Goal: Information Seeking & Learning: Check status

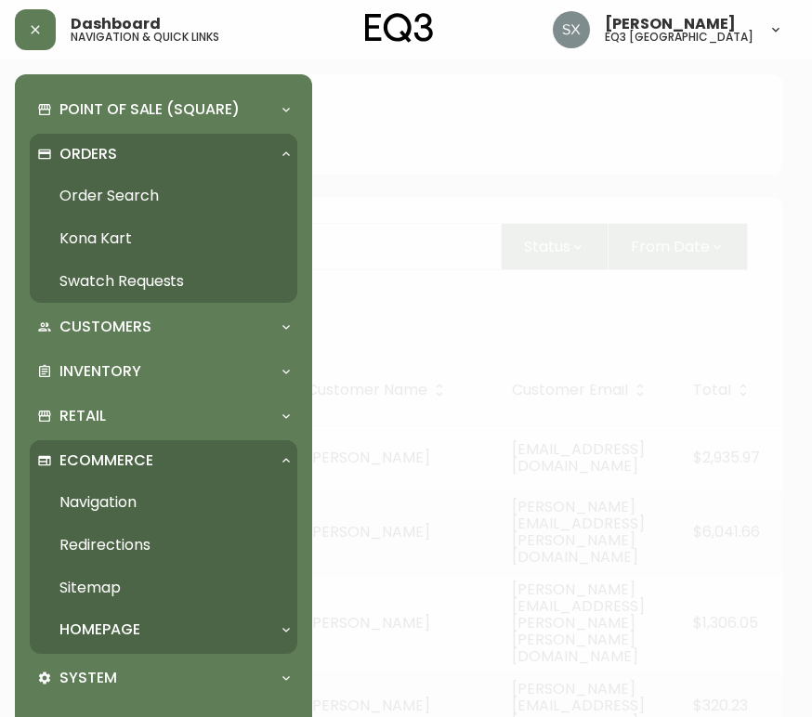
click at [629, 348] on div at bounding box center [406, 358] width 812 height 717
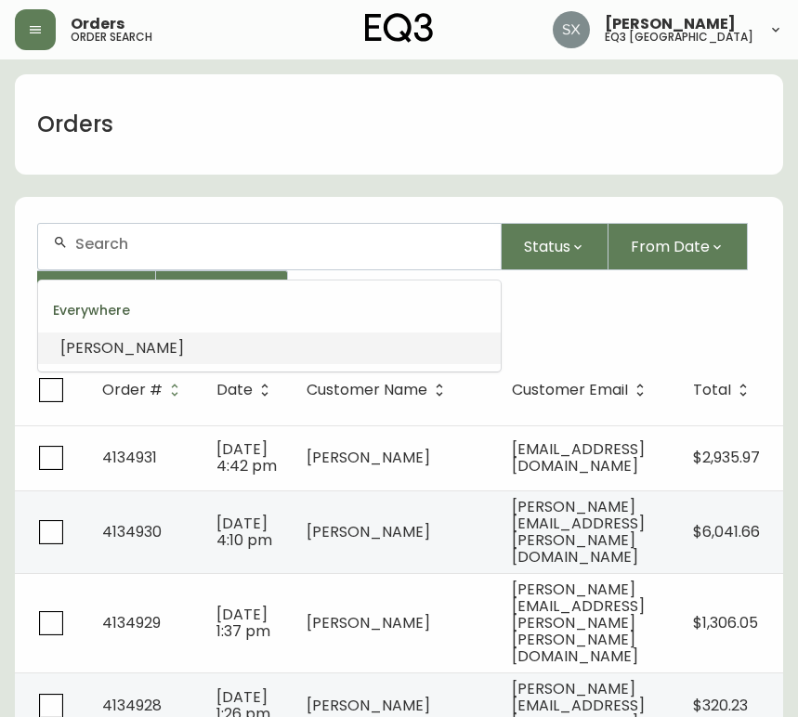
click at [216, 246] on input "text" at bounding box center [280, 244] width 411 height 18
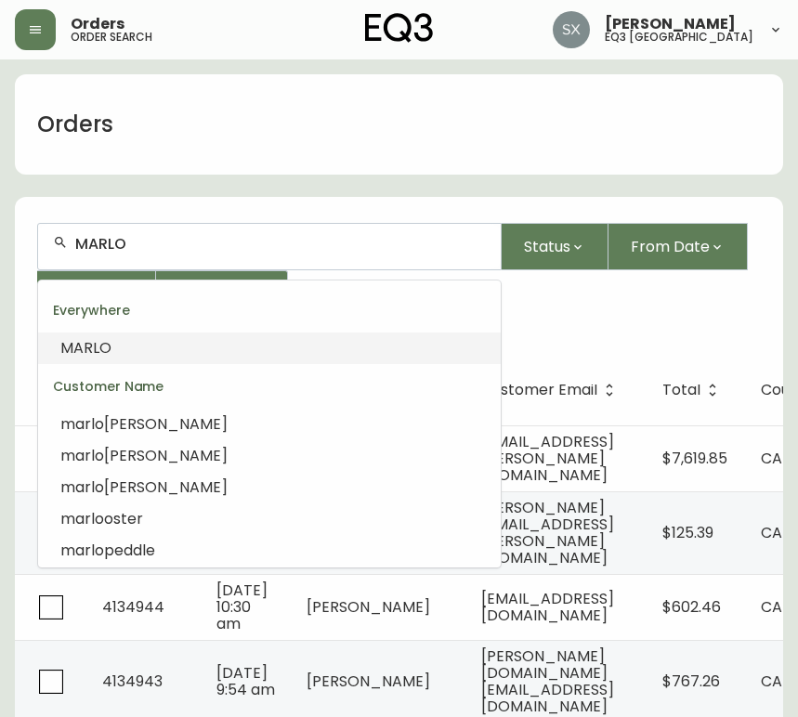
click at [230, 244] on input "MARLO" at bounding box center [280, 244] width 411 height 18
drag, startPoint x: 168, startPoint y: 263, endPoint x: 65, endPoint y: 267, distance: 103.2
click at [41, 267] on div "MARLO" at bounding box center [269, 247] width 463 height 46
drag, startPoint x: 162, startPoint y: 236, endPoint x: 17, endPoint y: 251, distance: 145.7
click at [17, 251] on form "MARLO Status From Date To Date More Filters" at bounding box center [399, 278] width 768 height 154
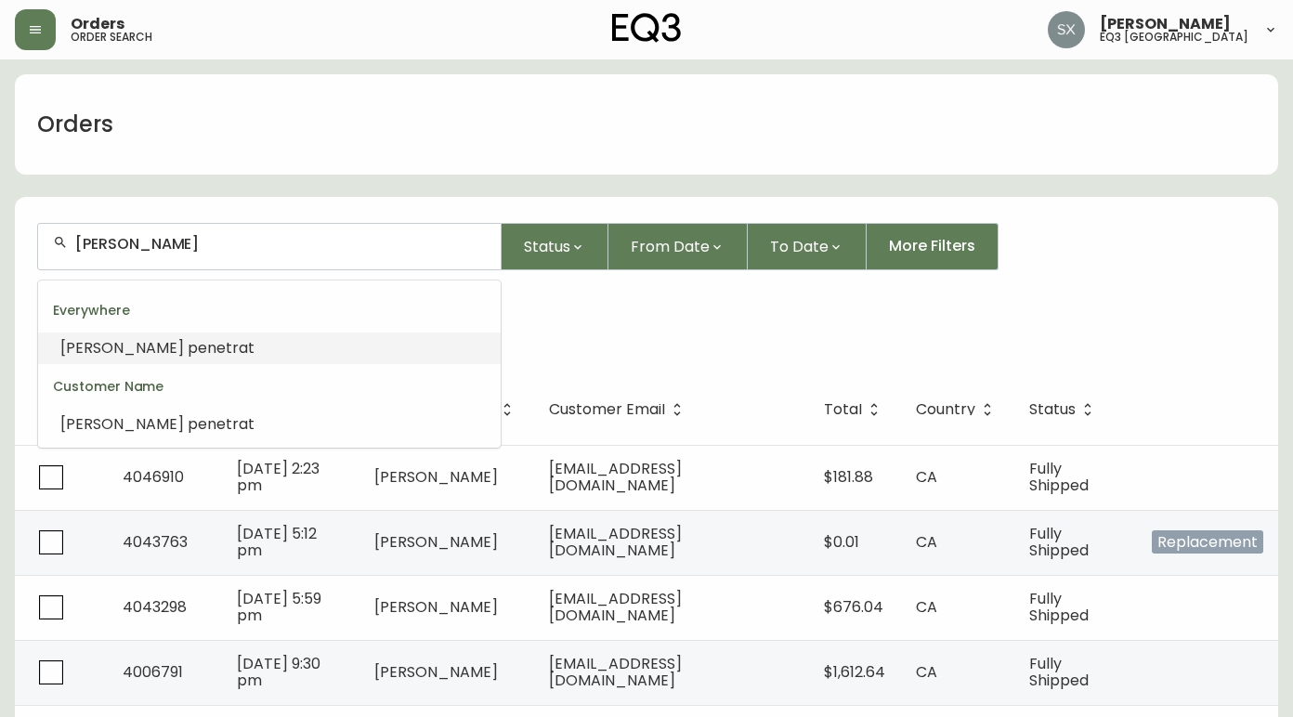
drag, startPoint x: 223, startPoint y: 245, endPoint x: 124, endPoint y: 237, distance: 99.8
click at [124, 237] on input "[PERSON_NAME]" at bounding box center [280, 244] width 411 height 18
drag, startPoint x: 124, startPoint y: 237, endPoint x: 308, endPoint y: 249, distance: 185.3
click at [300, 247] on input "[PERSON_NAME]" at bounding box center [280, 244] width 411 height 18
type input "[PERSON_NAME]"
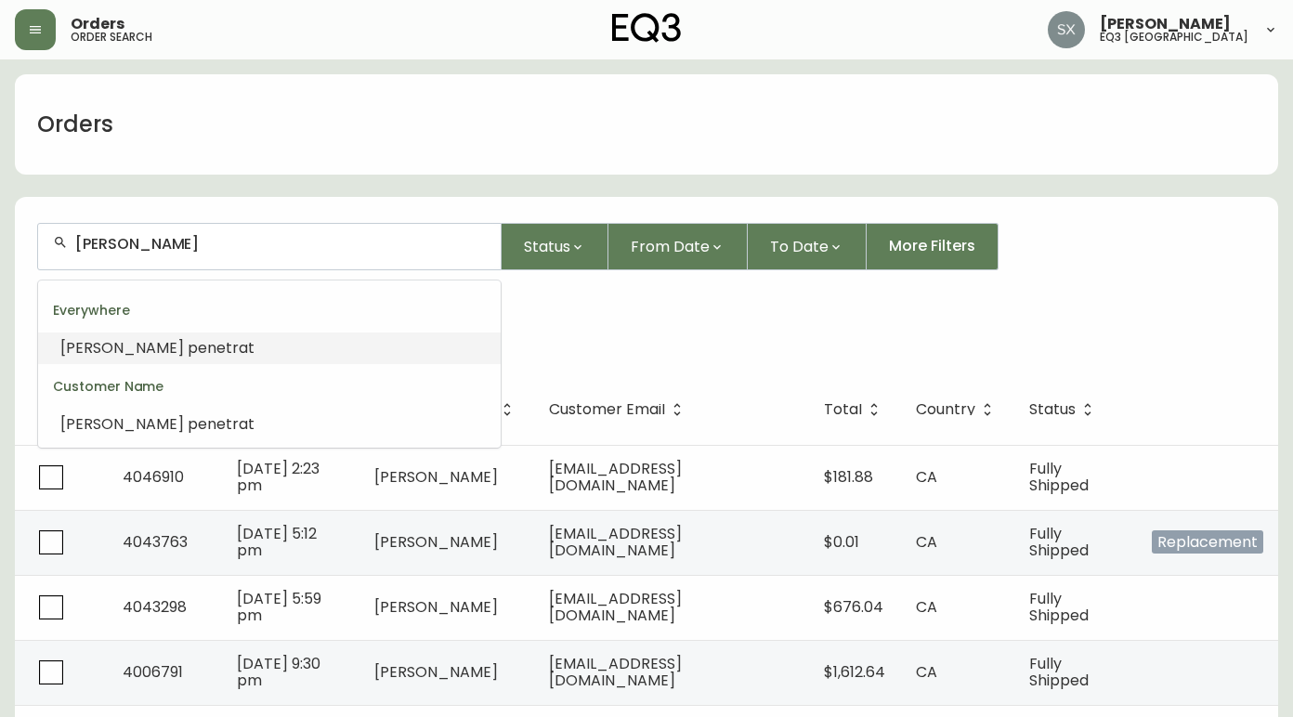
click at [609, 340] on div "Customer Name [PERSON_NAME] penetrat Everywhere [PERSON_NAME]" at bounding box center [646, 318] width 1219 height 67
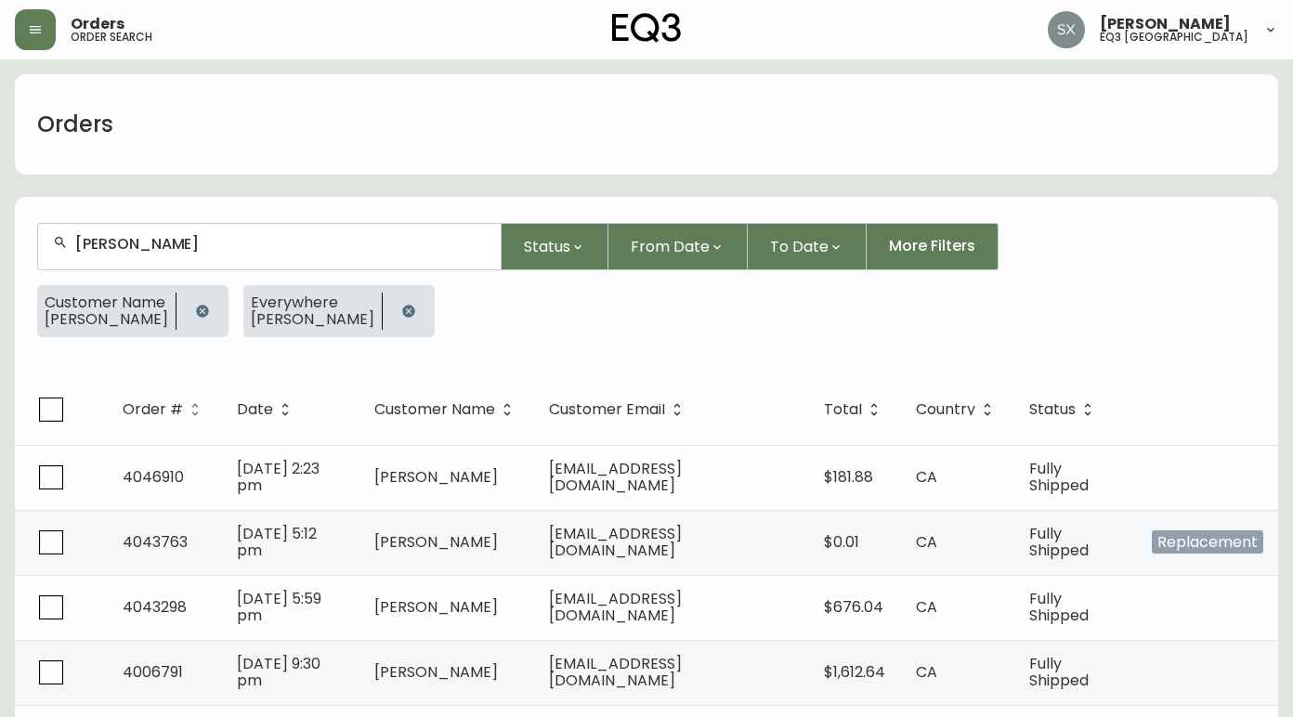
click at [408, 301] on button "button" at bounding box center [408, 311] width 37 height 37
click at [199, 308] on icon "button" at bounding box center [202, 311] width 12 height 12
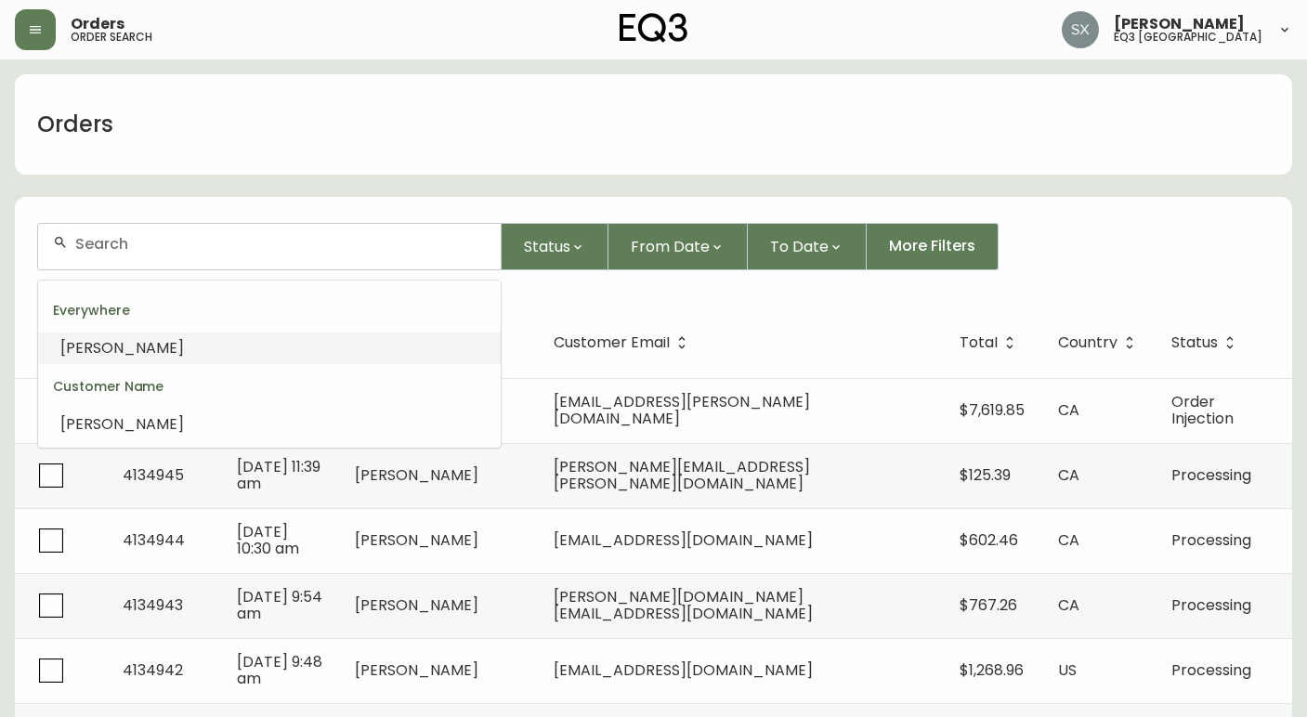
click at [147, 242] on input "text" at bounding box center [280, 244] width 411 height 18
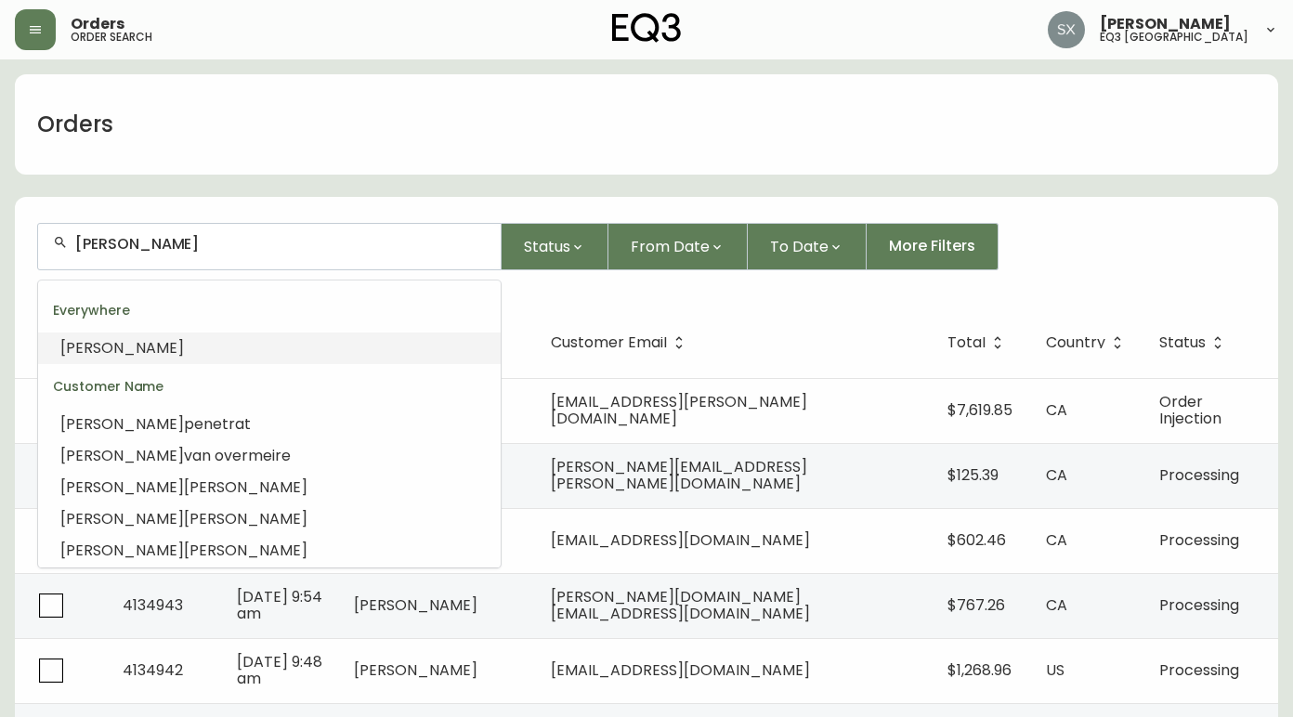
click at [126, 342] on li "[PERSON_NAME]" at bounding box center [269, 349] width 463 height 32
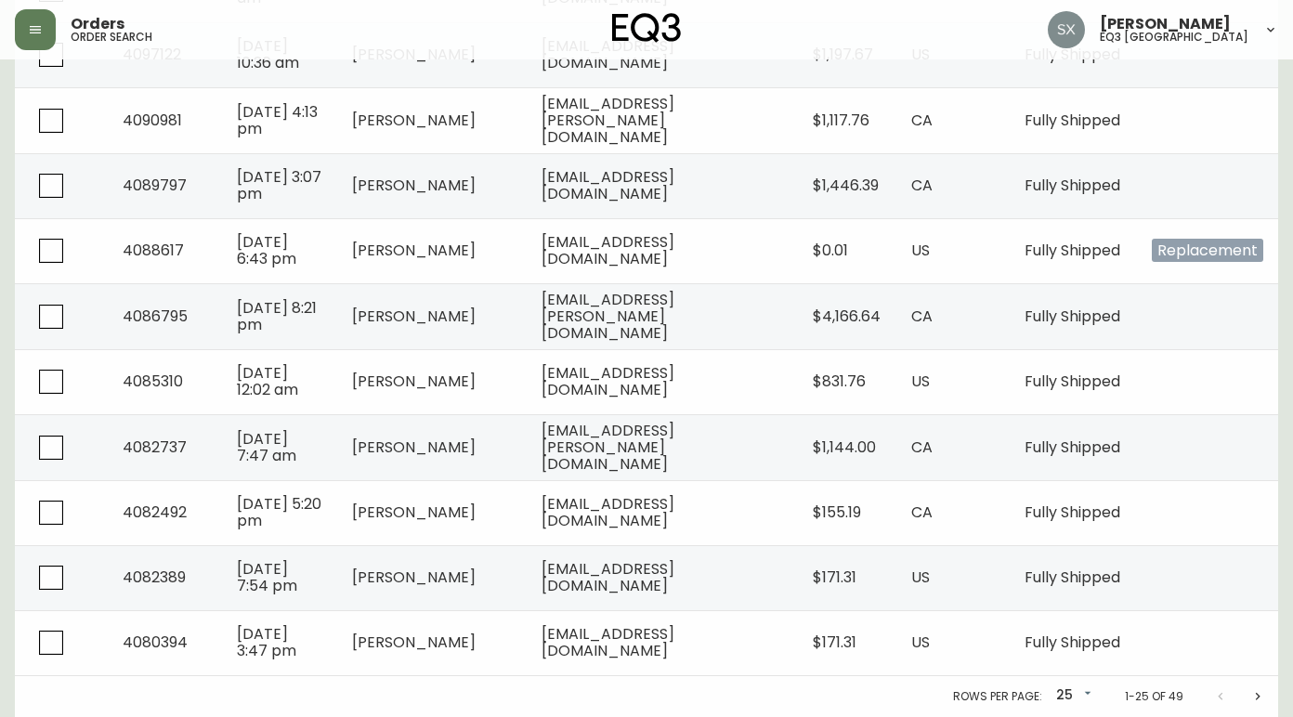
scroll to position [1419, 0]
type input "[PERSON_NAME]"
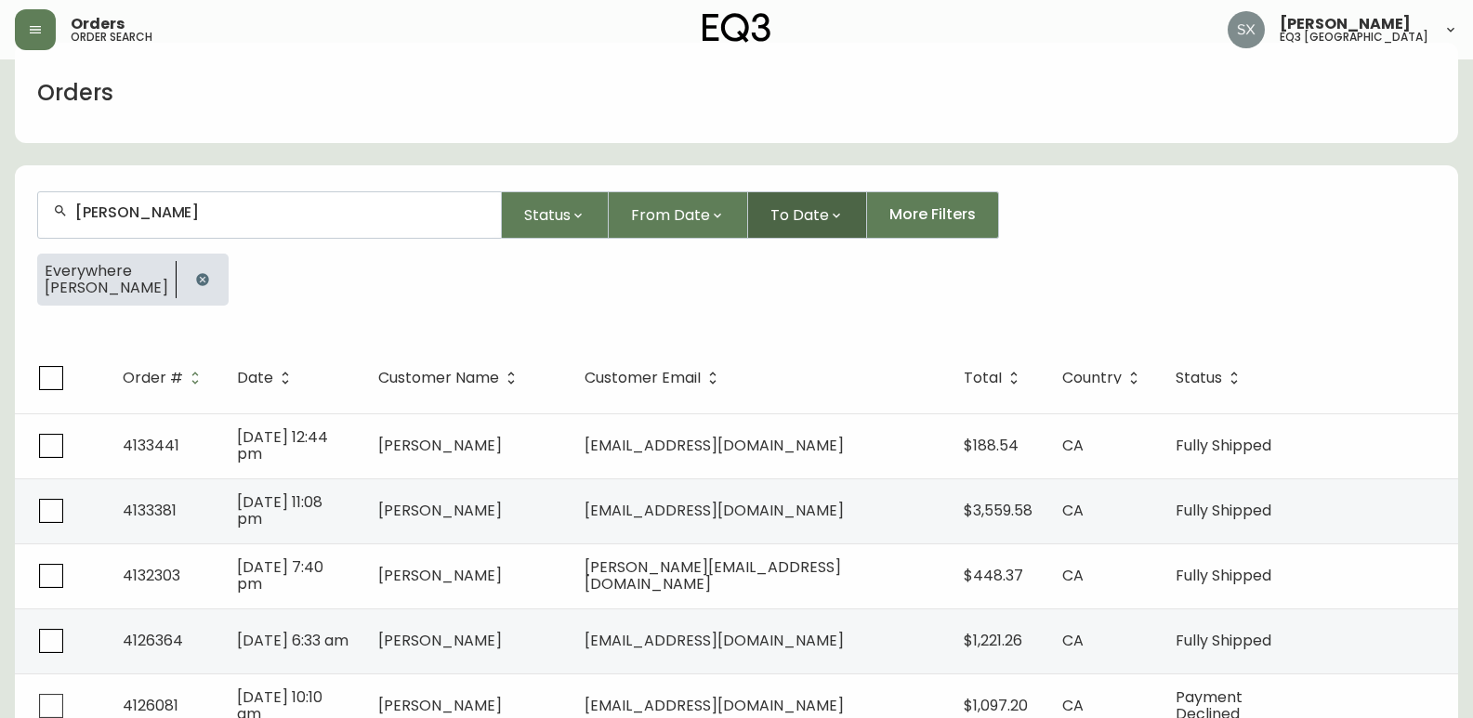
scroll to position [1, 0]
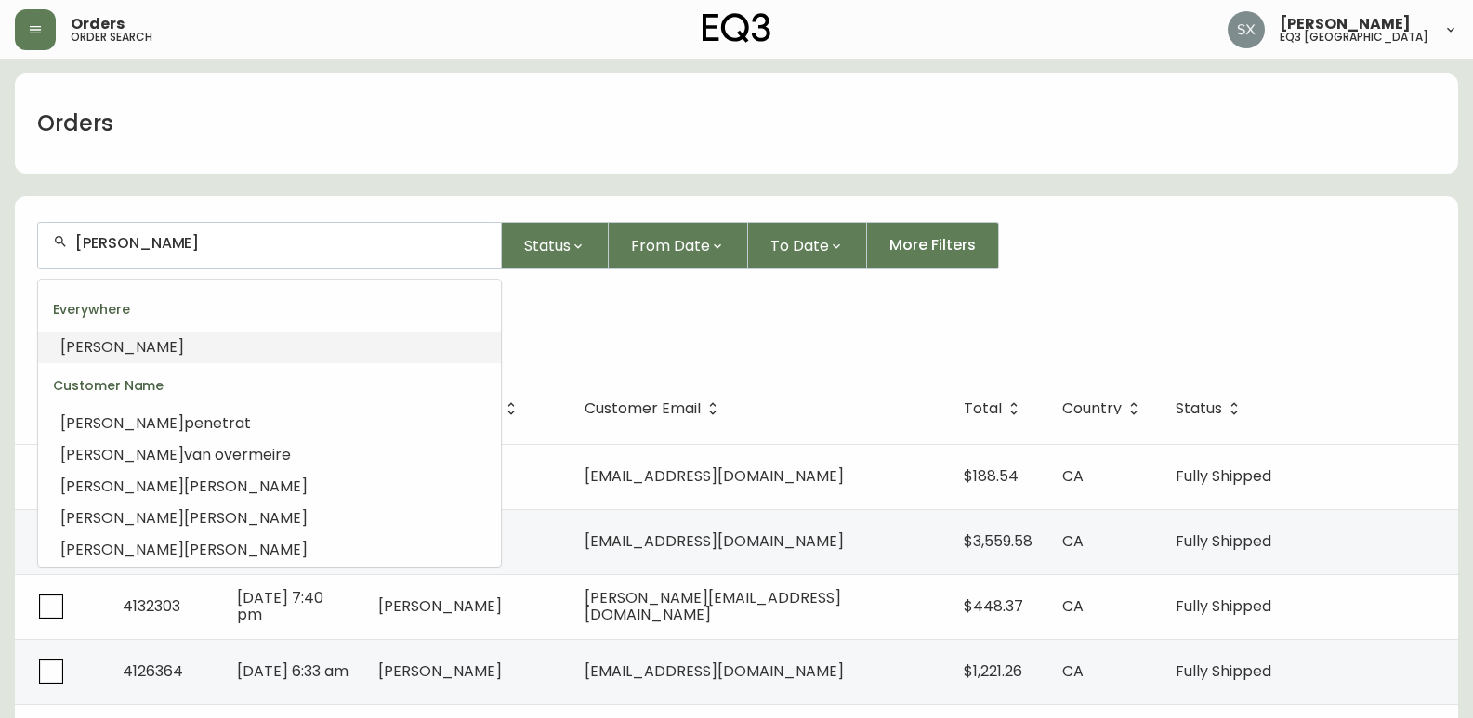
drag, startPoint x: 347, startPoint y: 242, endPoint x: 0, endPoint y: 205, distance: 348.5
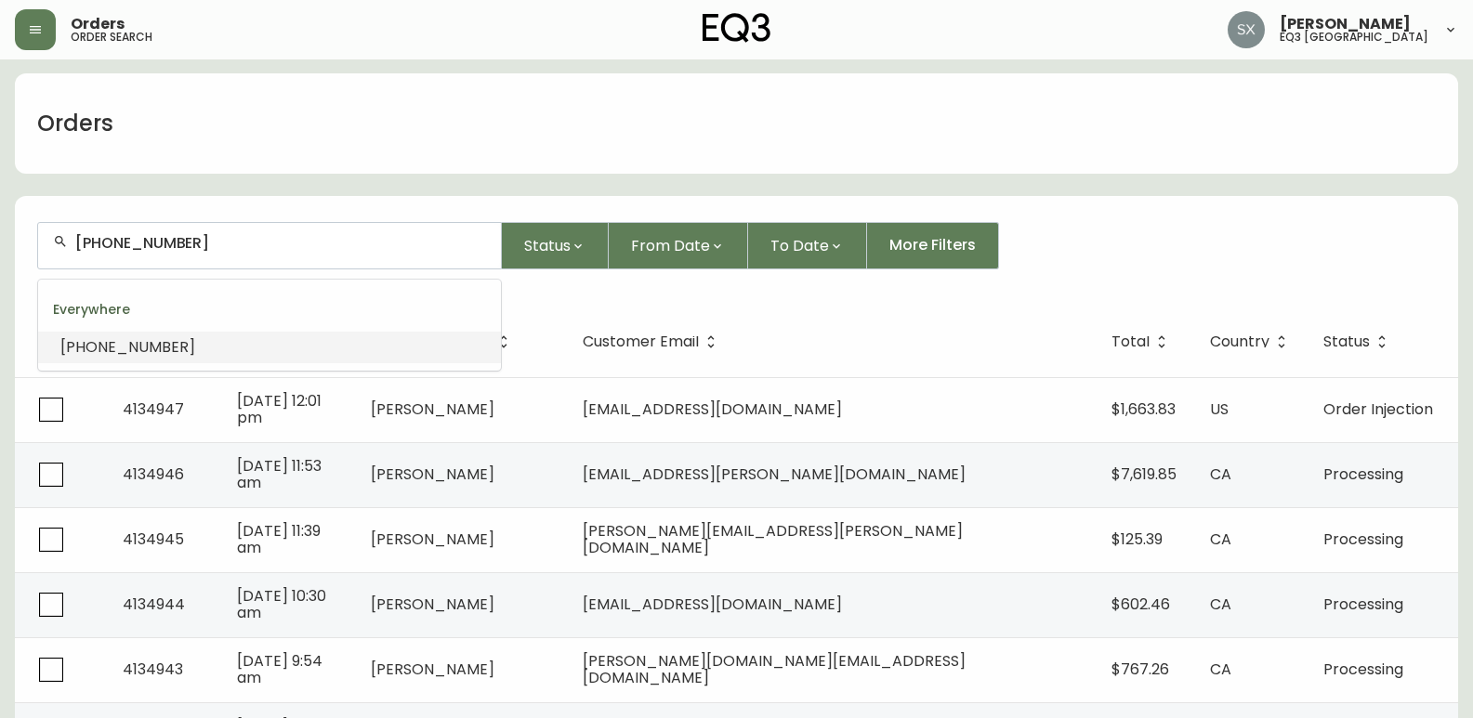
click at [197, 321] on div "Everywhere" at bounding box center [269, 309] width 463 height 45
click at [195, 336] on li "[PHONE_NUMBER]" at bounding box center [269, 348] width 463 height 32
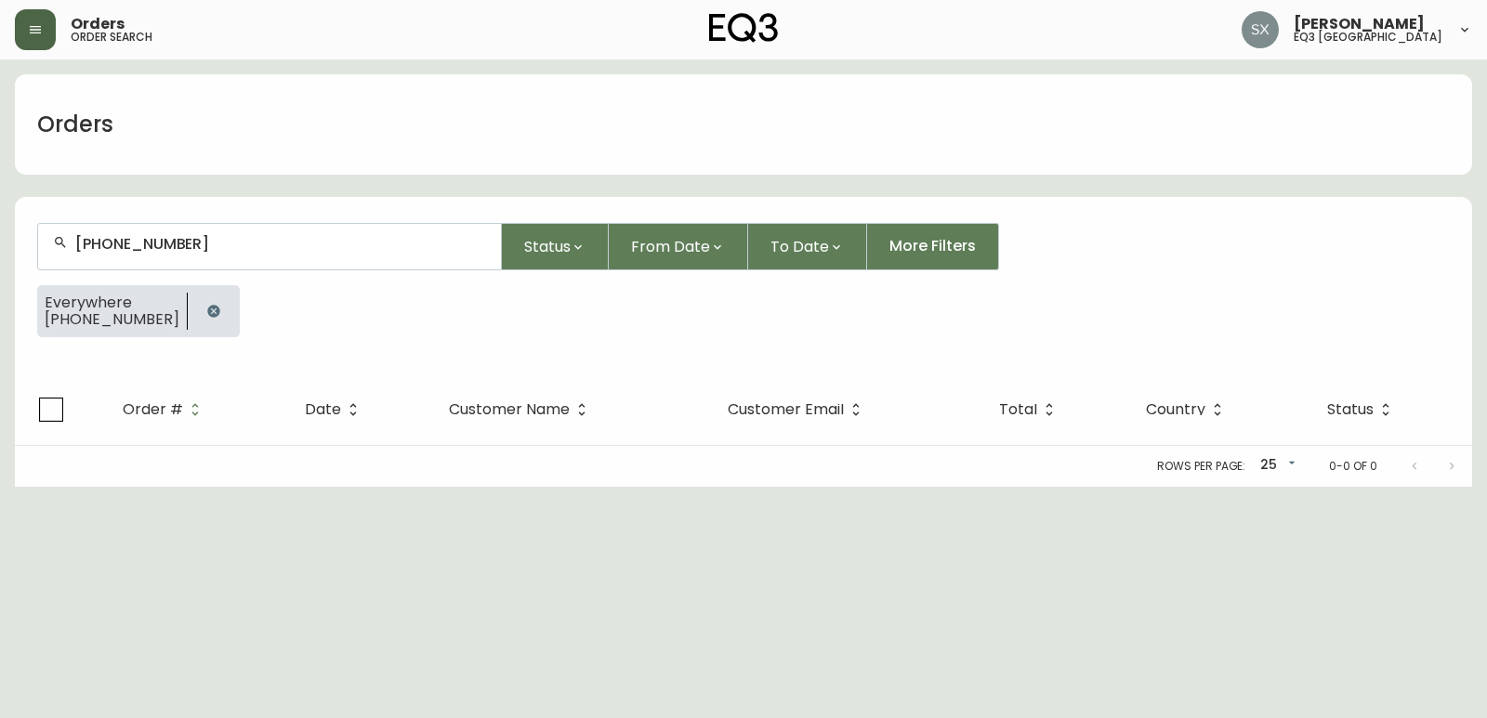
type input "[PHONE_NUMBER]"
click at [25, 18] on button "button" at bounding box center [35, 29] width 41 height 41
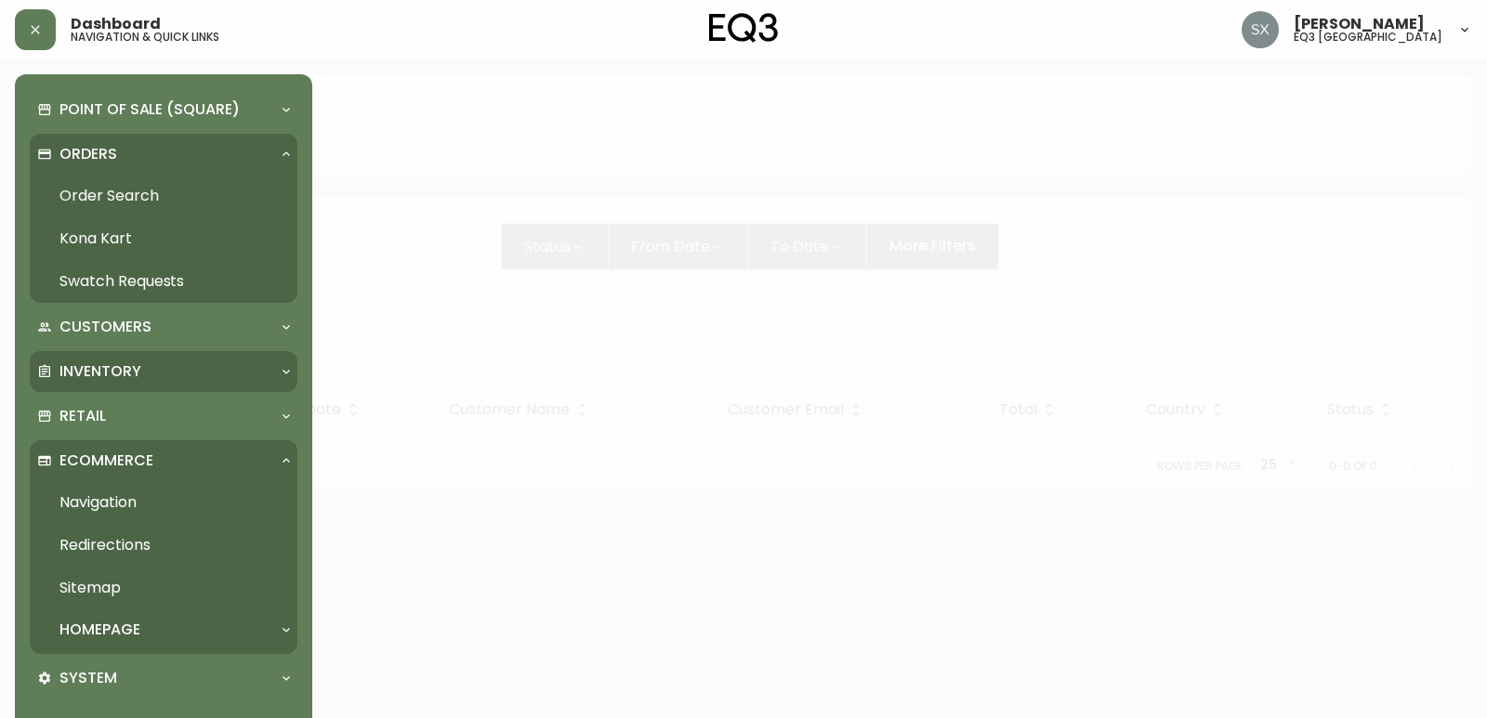
click at [143, 380] on div "Inventory" at bounding box center [154, 371] width 234 height 20
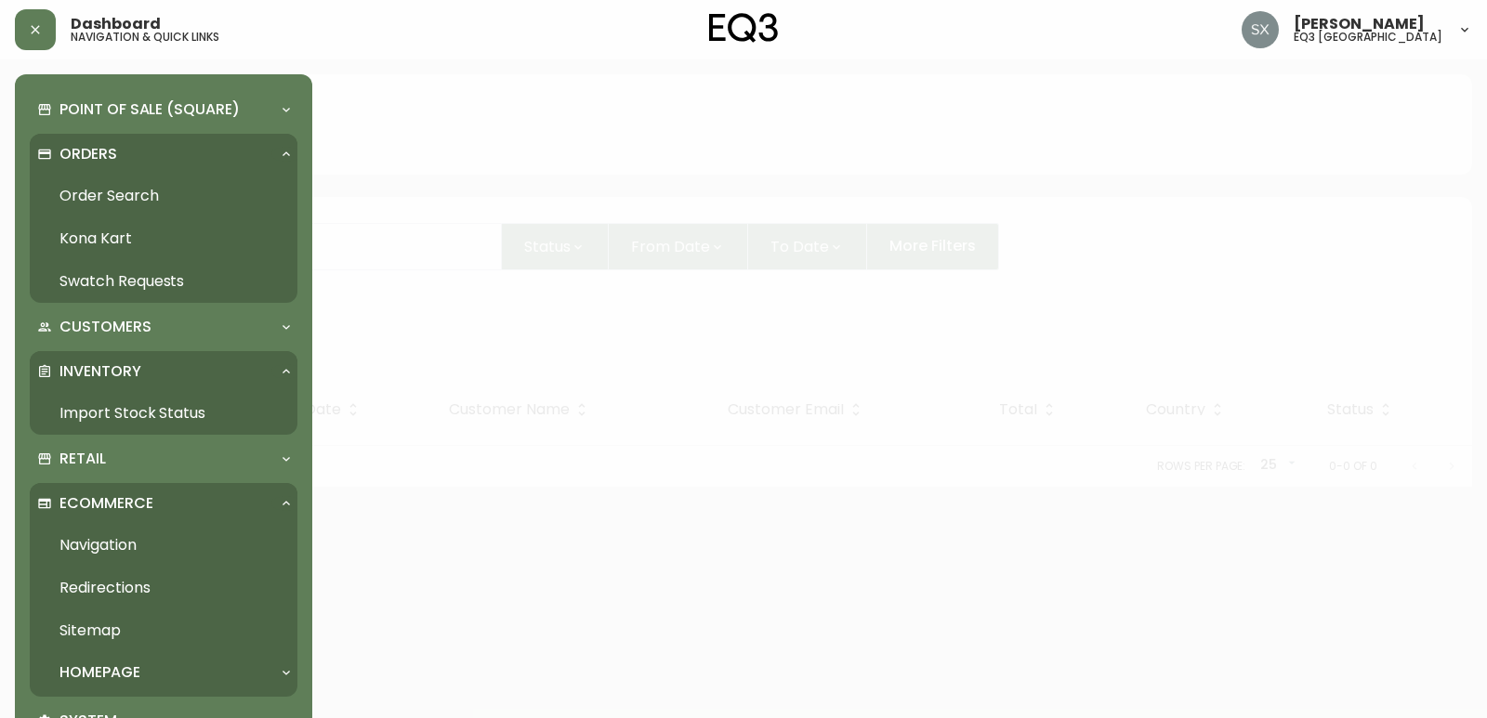
click at [210, 419] on link "Import Stock Status" at bounding box center [164, 413] width 268 height 43
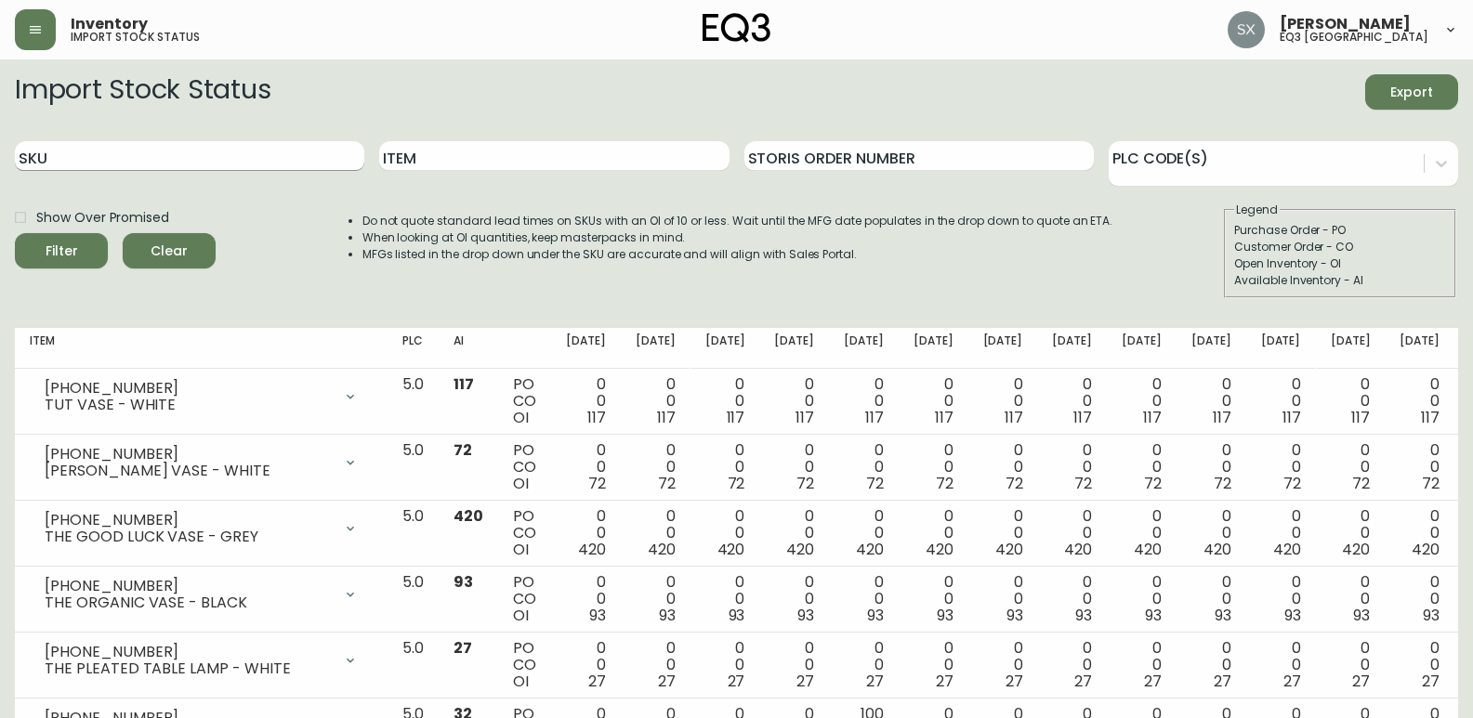
click at [230, 151] on input "SKU" at bounding box center [189, 156] width 349 height 30
paste input "[PHONE_NUMBER]"
type input "[PHONE_NUMBER]"
click at [15, 233] on button "Filter" at bounding box center [61, 250] width 93 height 35
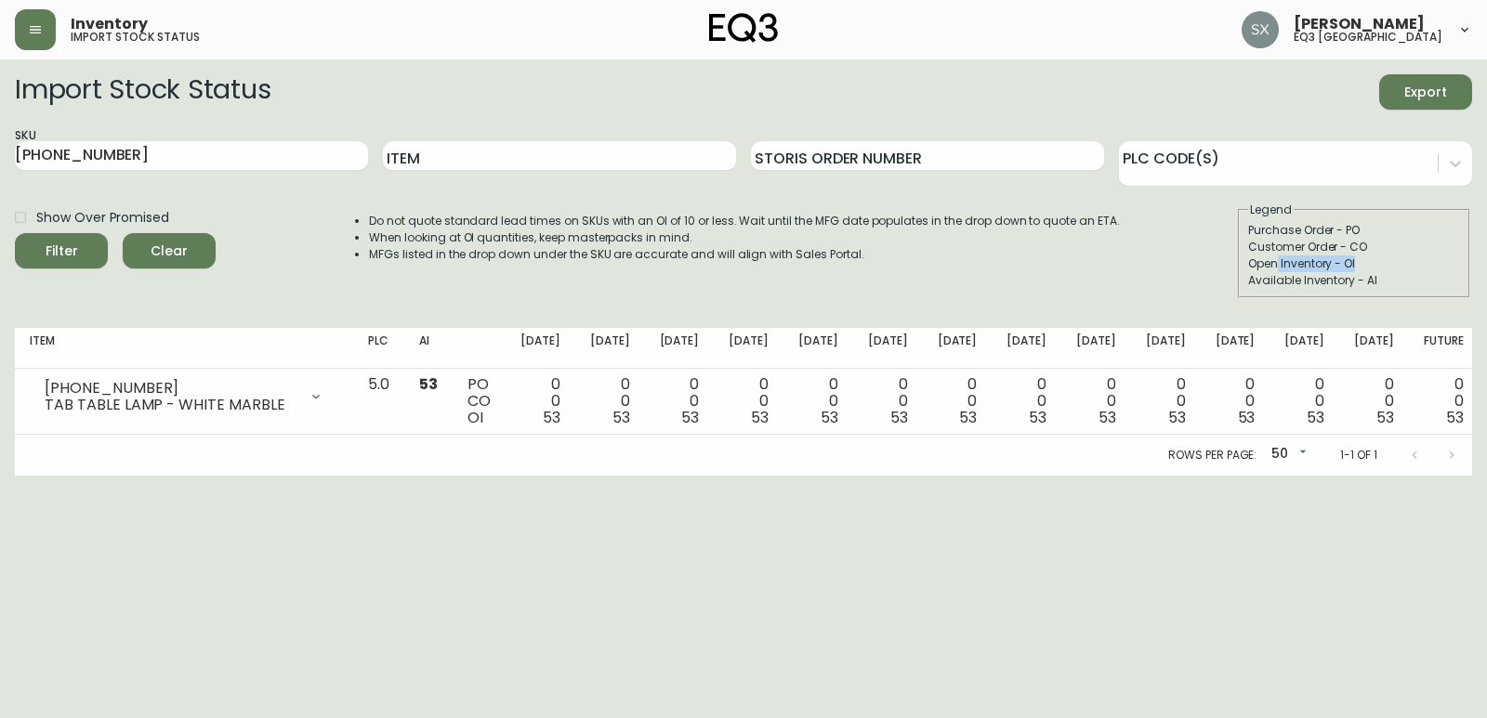
drag, startPoint x: 1276, startPoint y: 260, endPoint x: 1486, endPoint y: 270, distance: 210.2
click at [811, 270] on main "Import Stock Status Export SKU [PHONE_NUMBER] Item Storis Order Number PLC Code…" at bounding box center [743, 267] width 1487 height 416
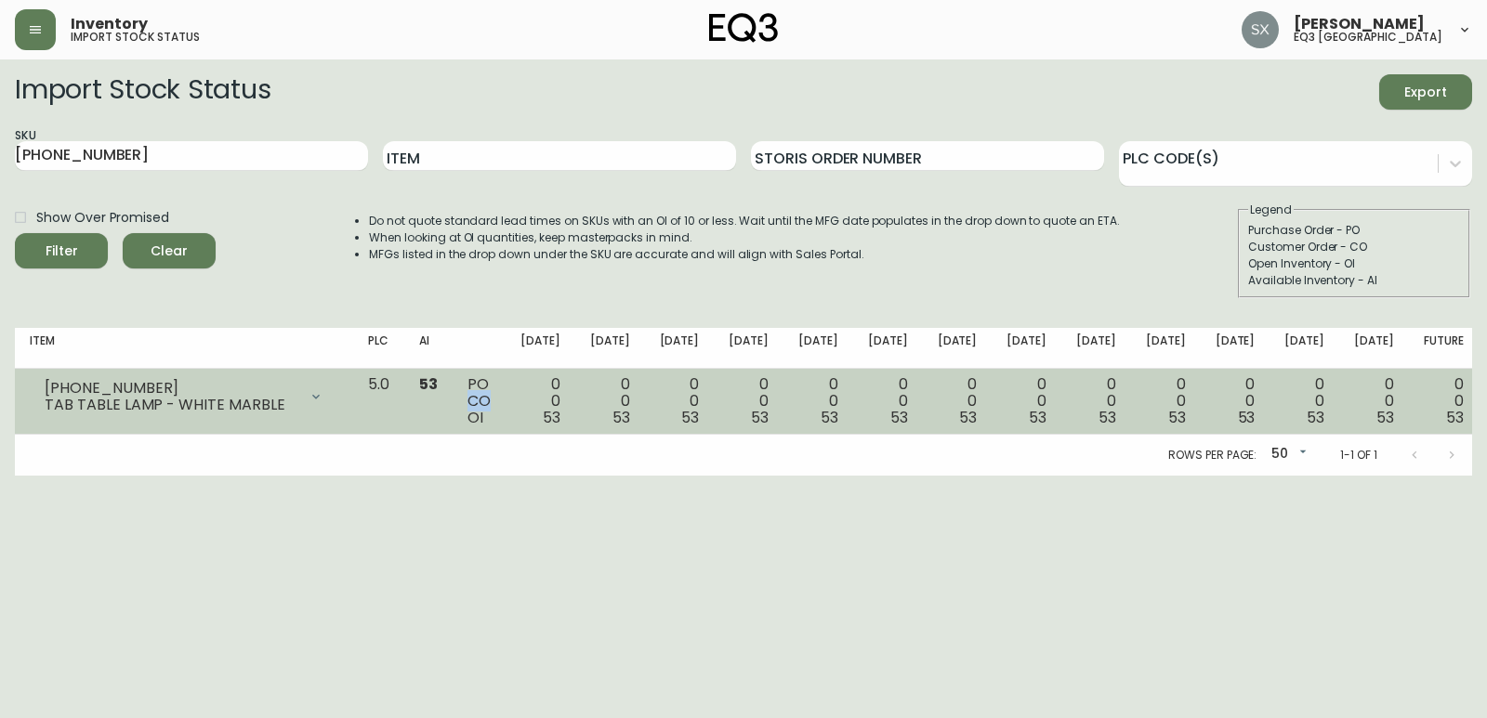
drag, startPoint x: 546, startPoint y: 403, endPoint x: 575, endPoint y: 404, distance: 28.8
click at [505, 404] on td "PO CO OI" at bounding box center [479, 402] width 53 height 66
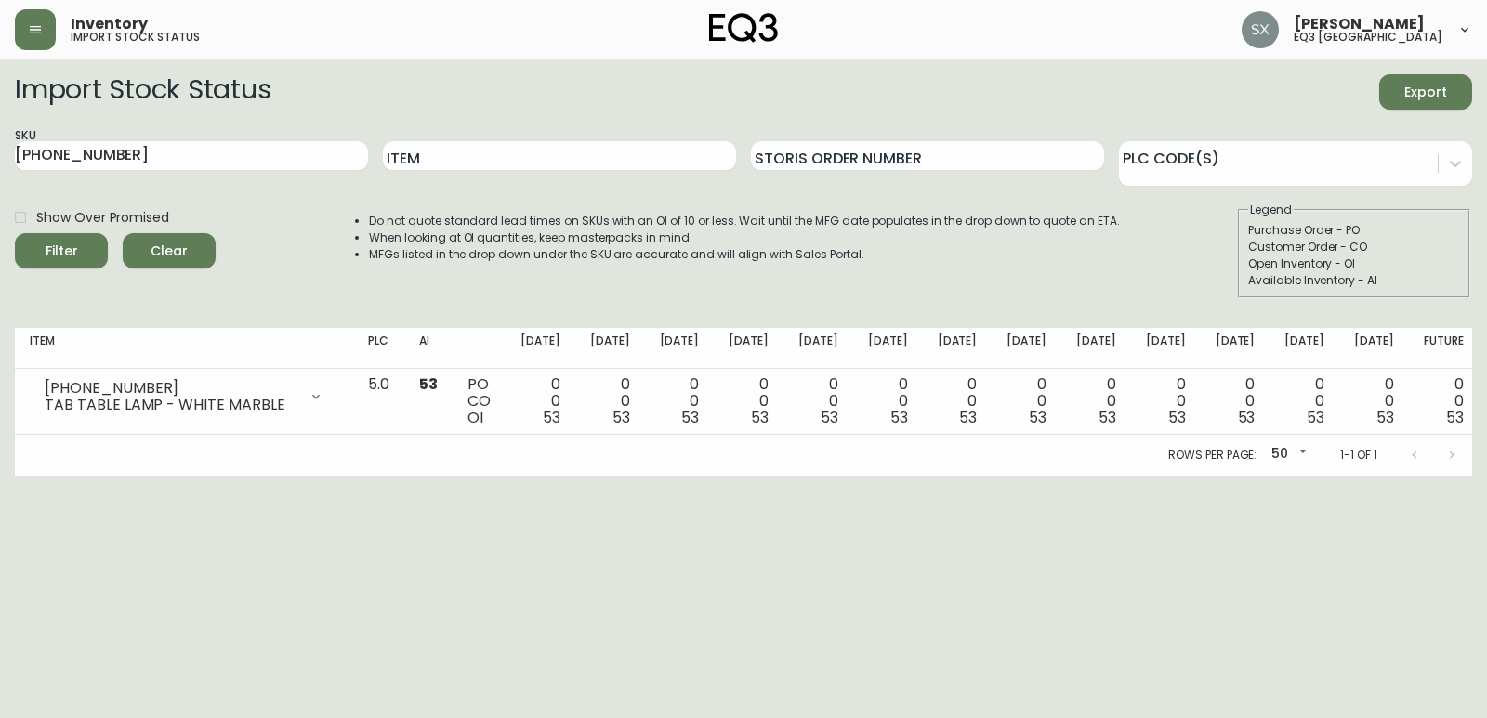
click at [579, 449] on div "Rows per page: 50 50 1-1 of 1" at bounding box center [743, 455] width 1457 height 41
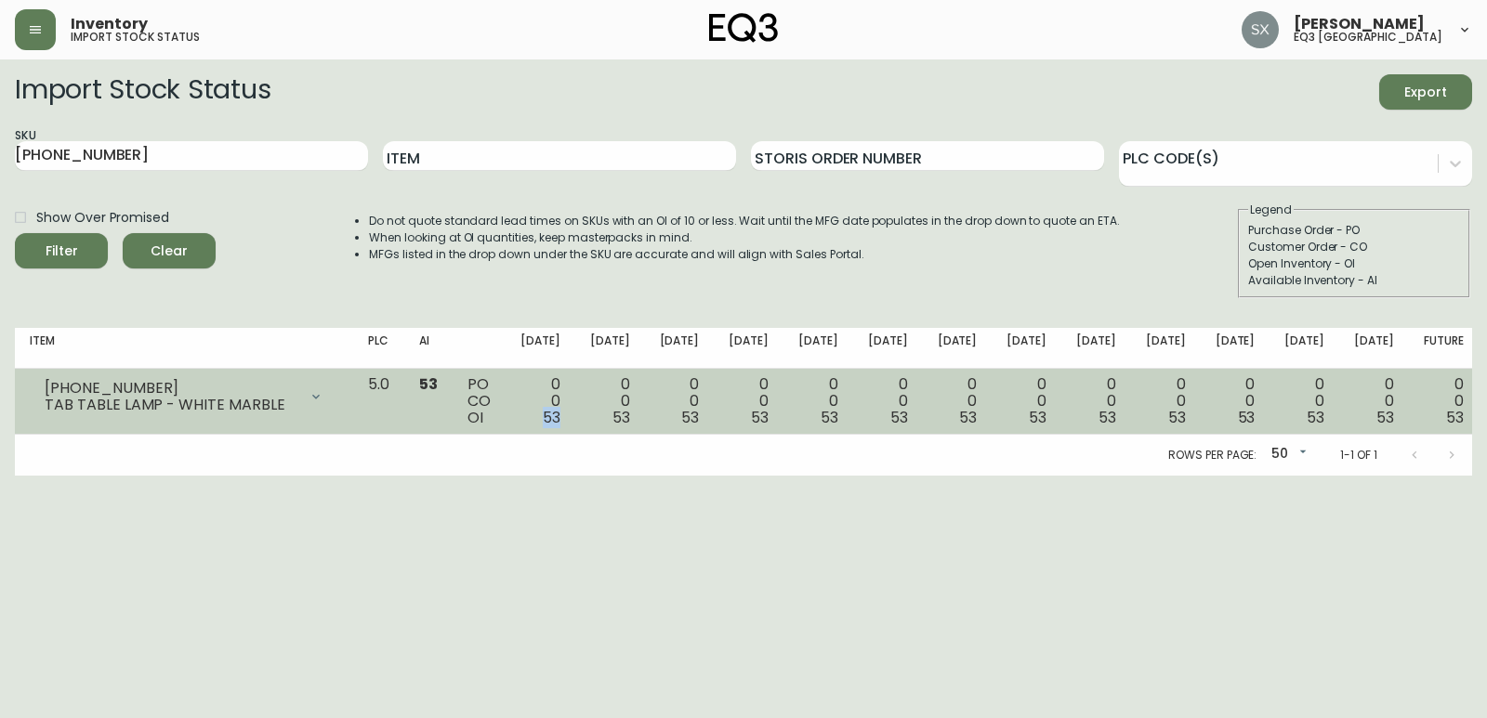
drag, startPoint x: 609, startPoint y: 418, endPoint x: 640, endPoint y: 413, distance: 32.1
click at [575, 413] on td "0 0 53" at bounding box center [540, 402] width 70 height 66
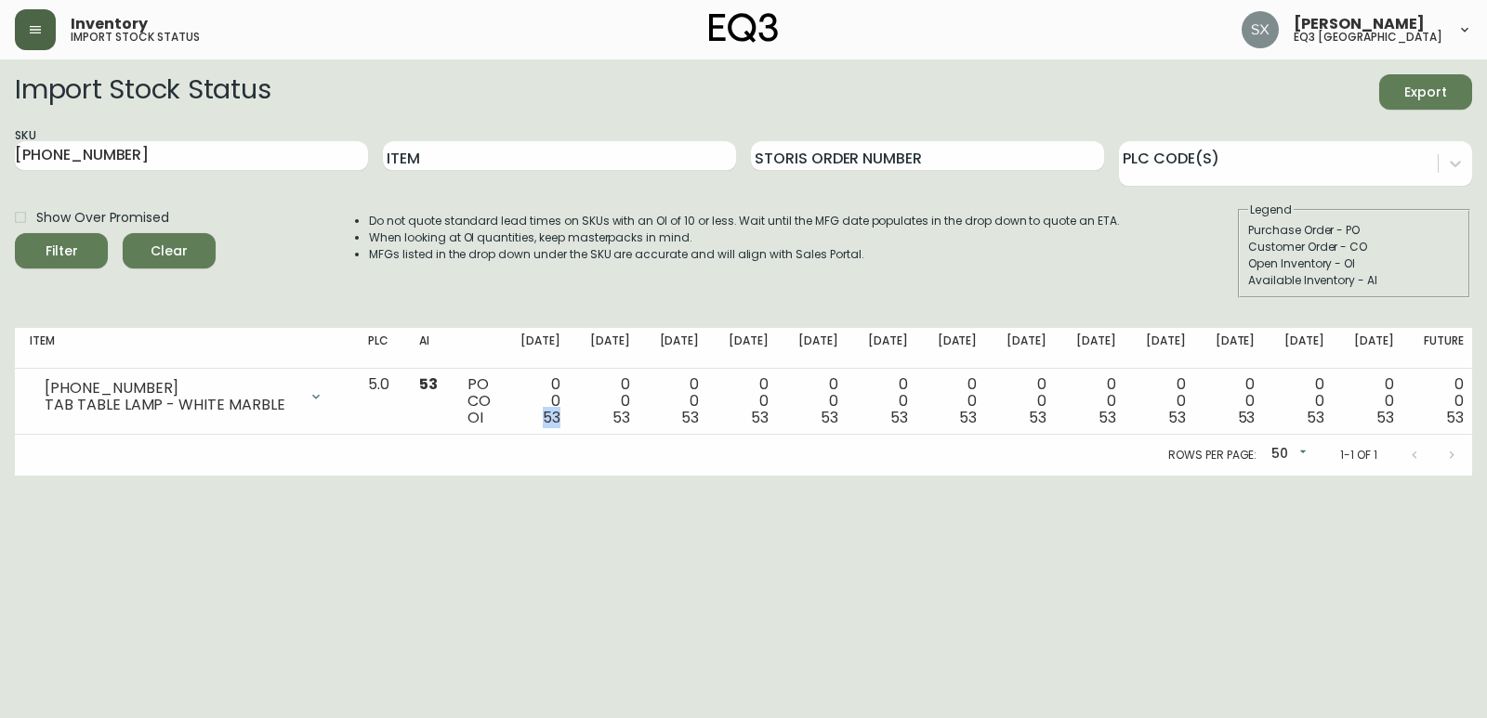
click at [46, 42] on button "button" at bounding box center [35, 29] width 41 height 41
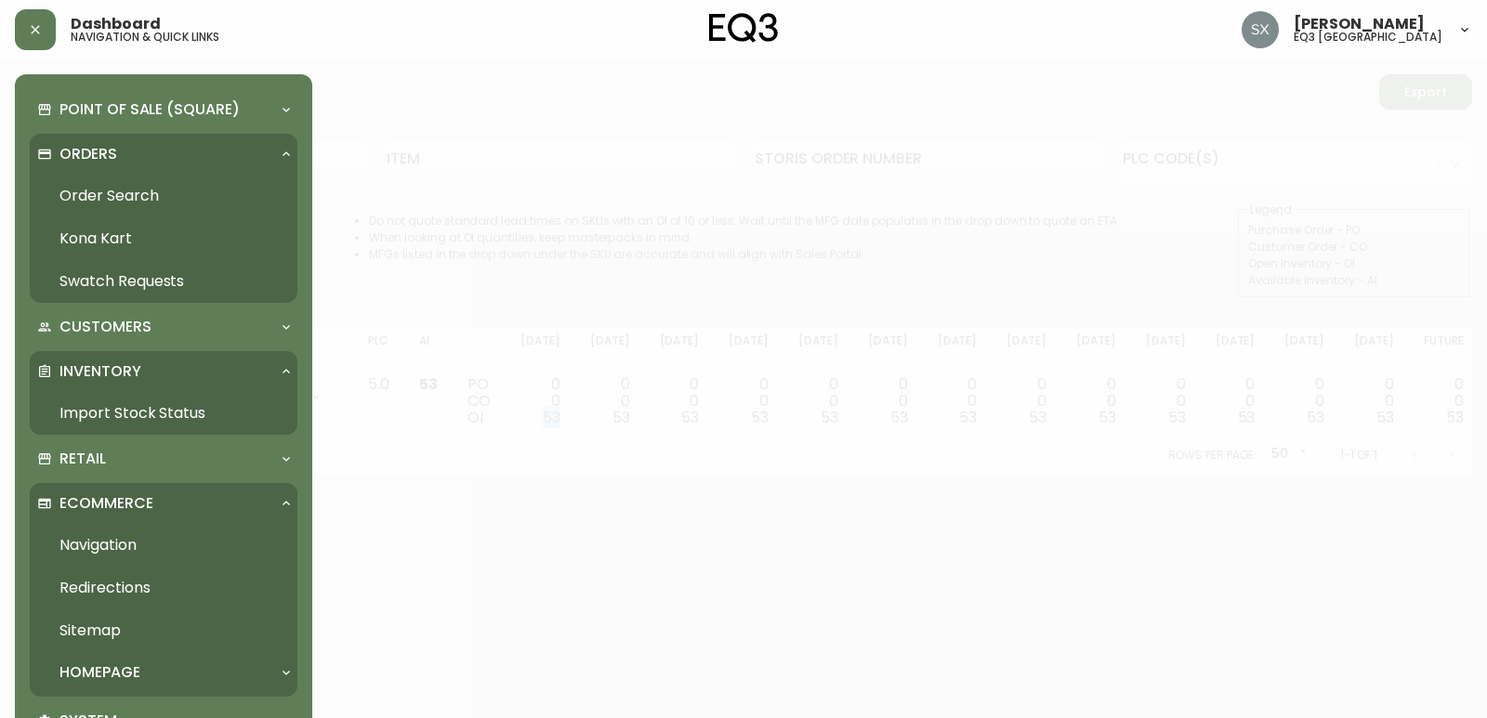
click at [128, 493] on p "Ecommerce" at bounding box center [106, 503] width 94 height 20
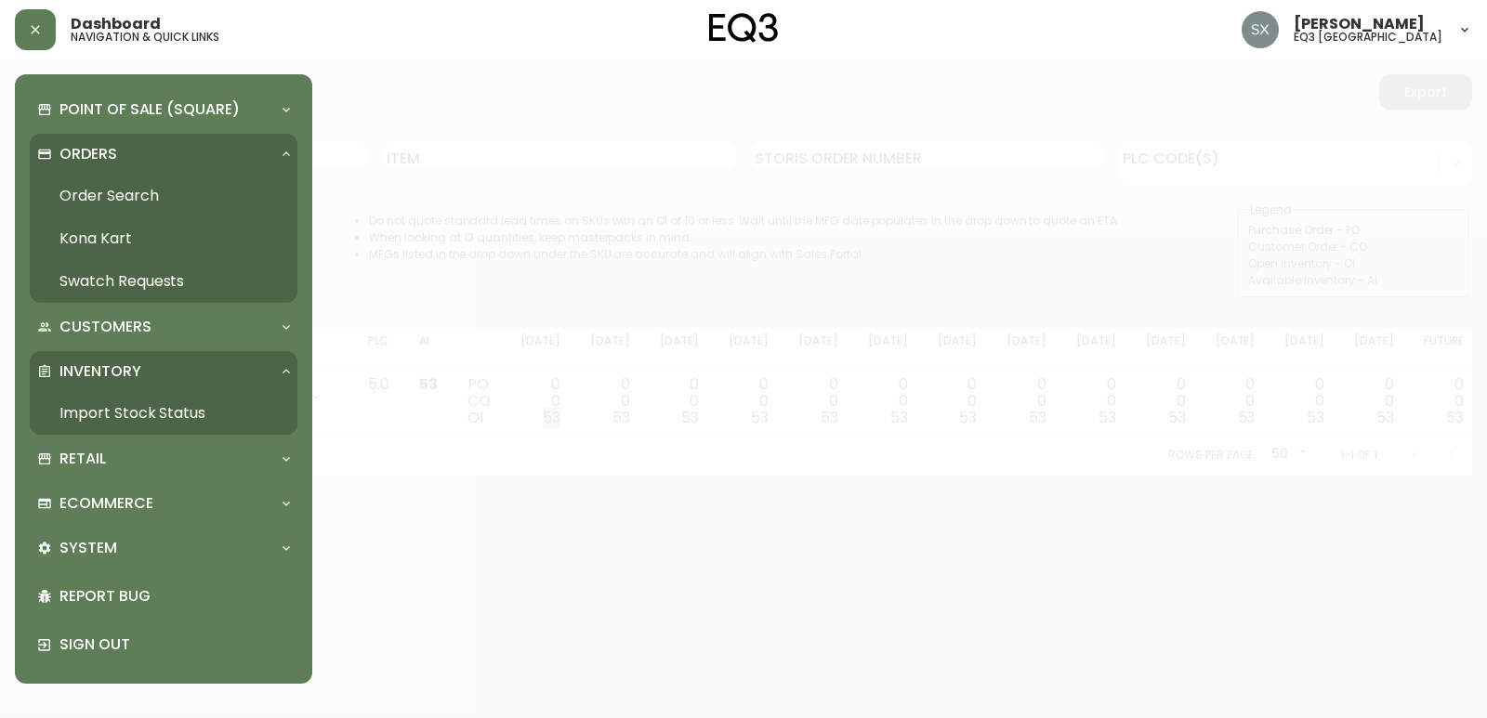
click at [111, 373] on p "Inventory" at bounding box center [100, 371] width 82 height 20
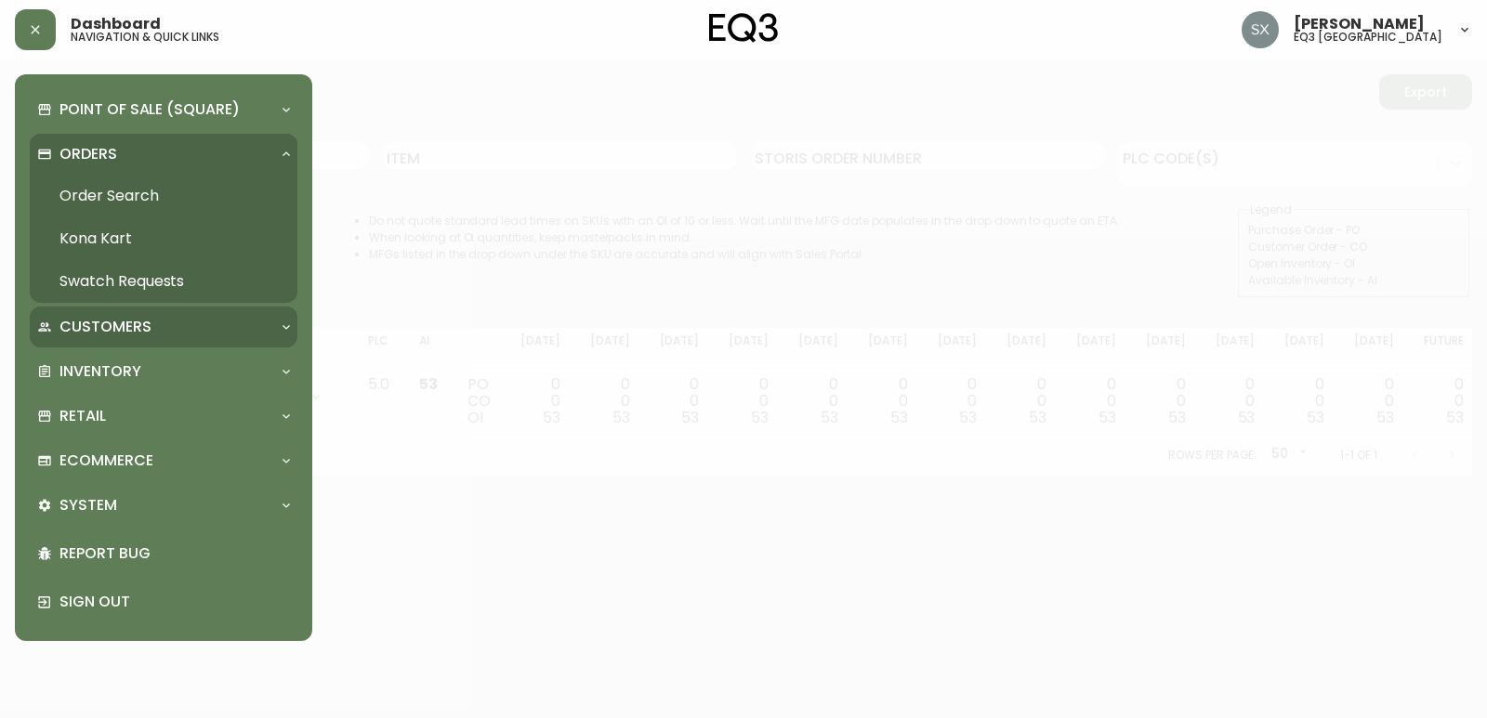
drag, startPoint x: 130, startPoint y: 303, endPoint x: 112, endPoint y: 339, distance: 40.3
click at [128, 316] on div "Point of Sale (Square) Payments Virtual Terminal Transactions Search Terminals …" at bounding box center [164, 357] width 268 height 537
click at [112, 339] on div "Customers" at bounding box center [164, 327] width 268 height 41
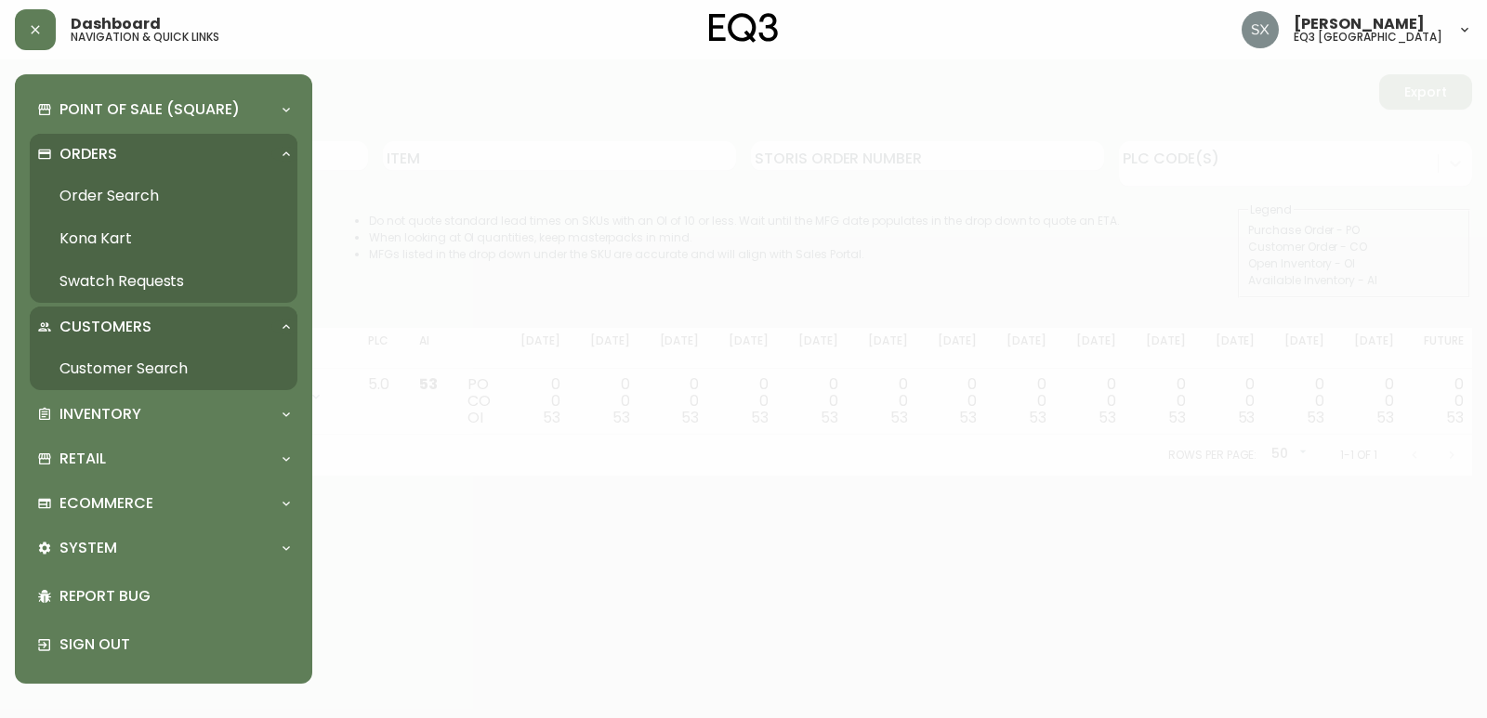
click at [125, 364] on link "Customer Search" at bounding box center [164, 369] width 268 height 43
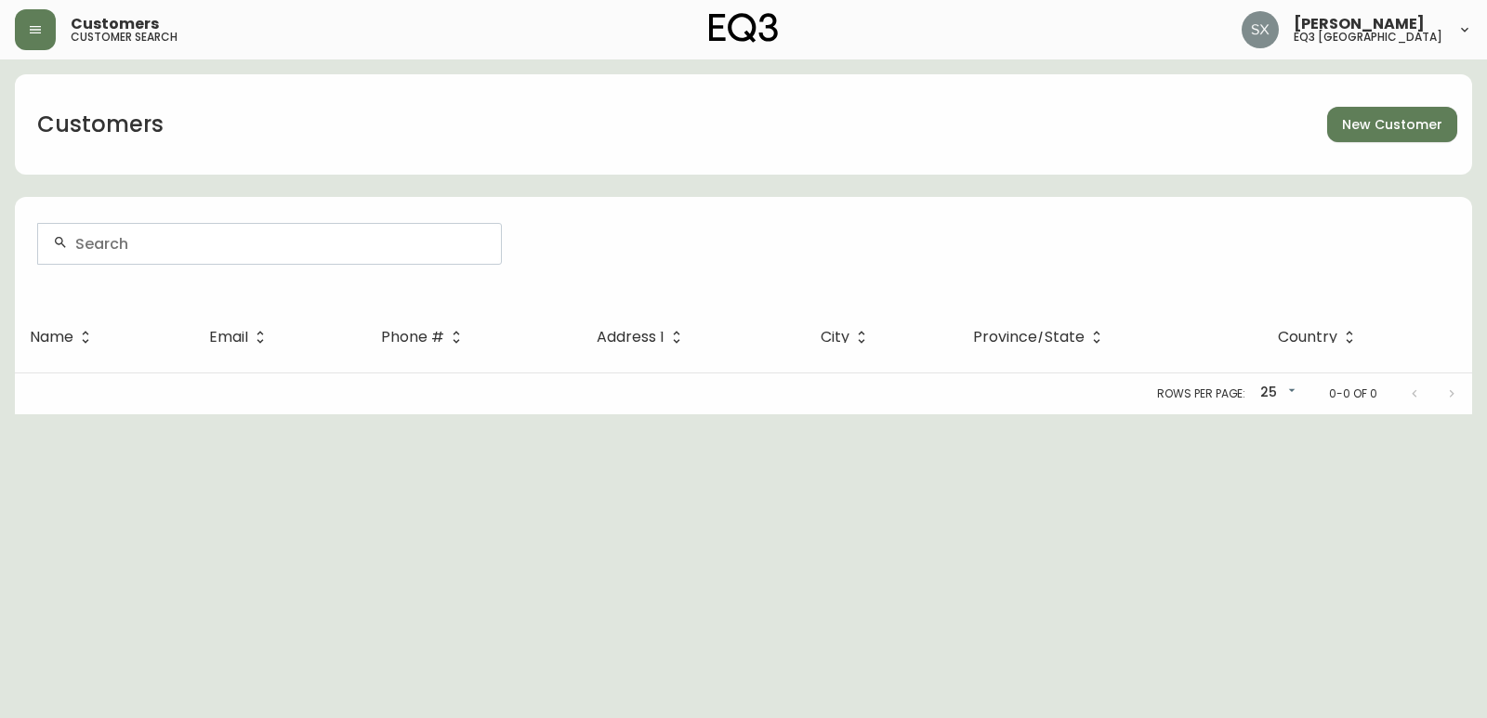
click at [230, 255] on div at bounding box center [269, 244] width 463 height 40
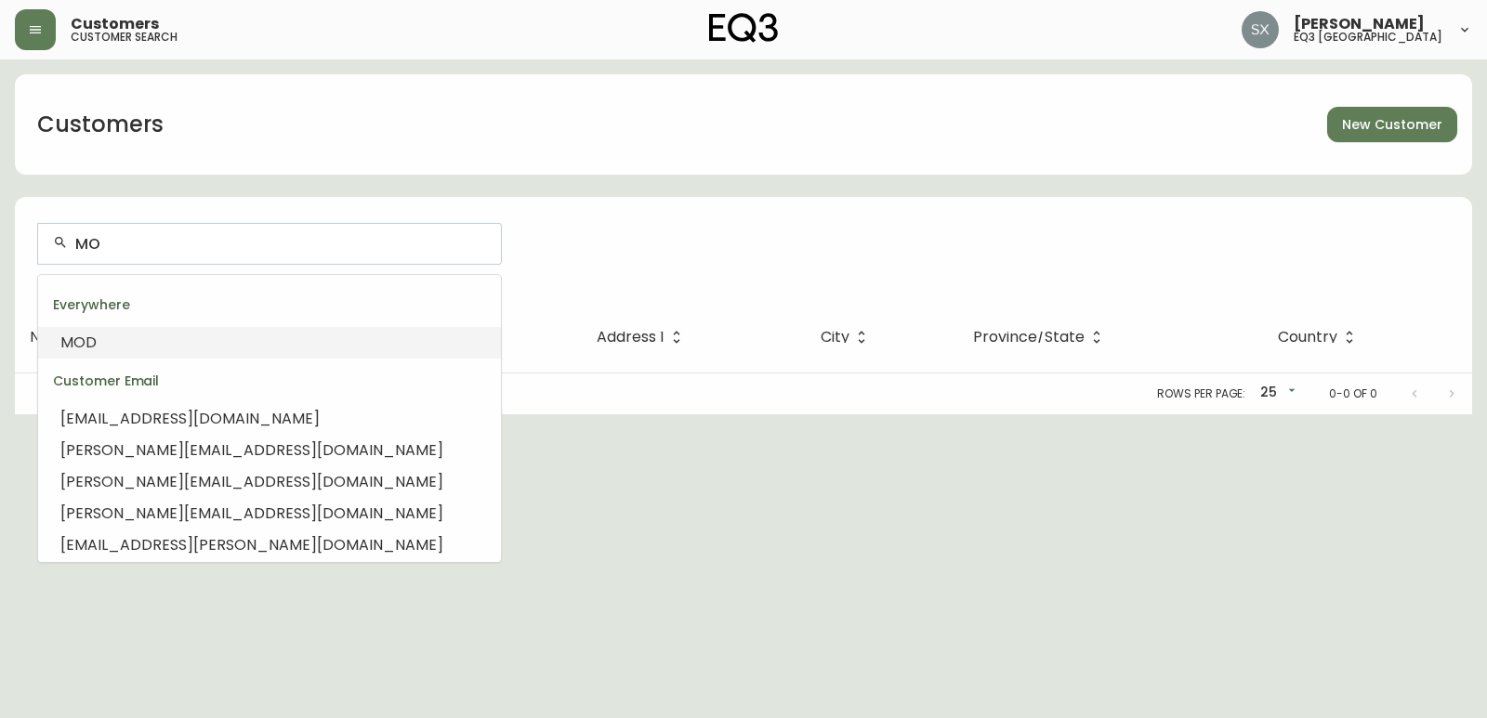
type input "M"
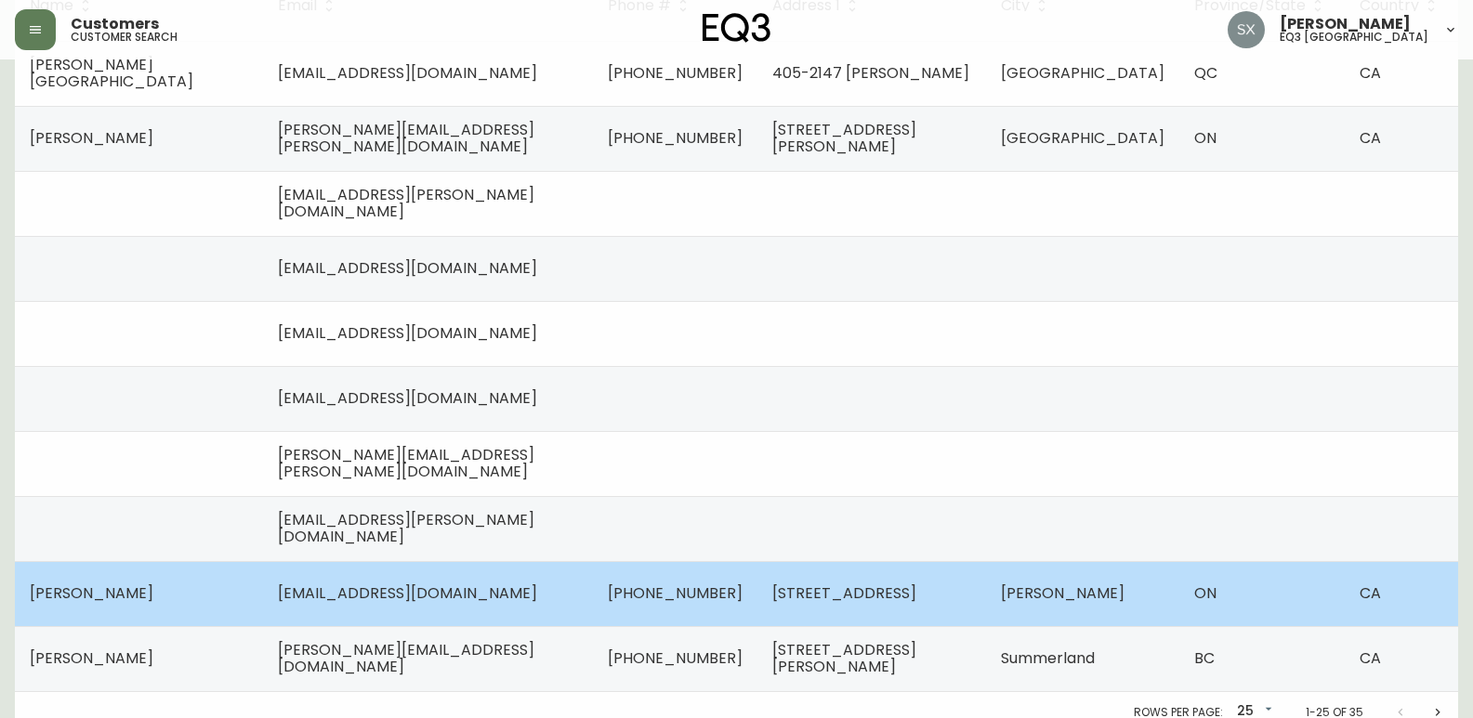
scroll to position [413, 0]
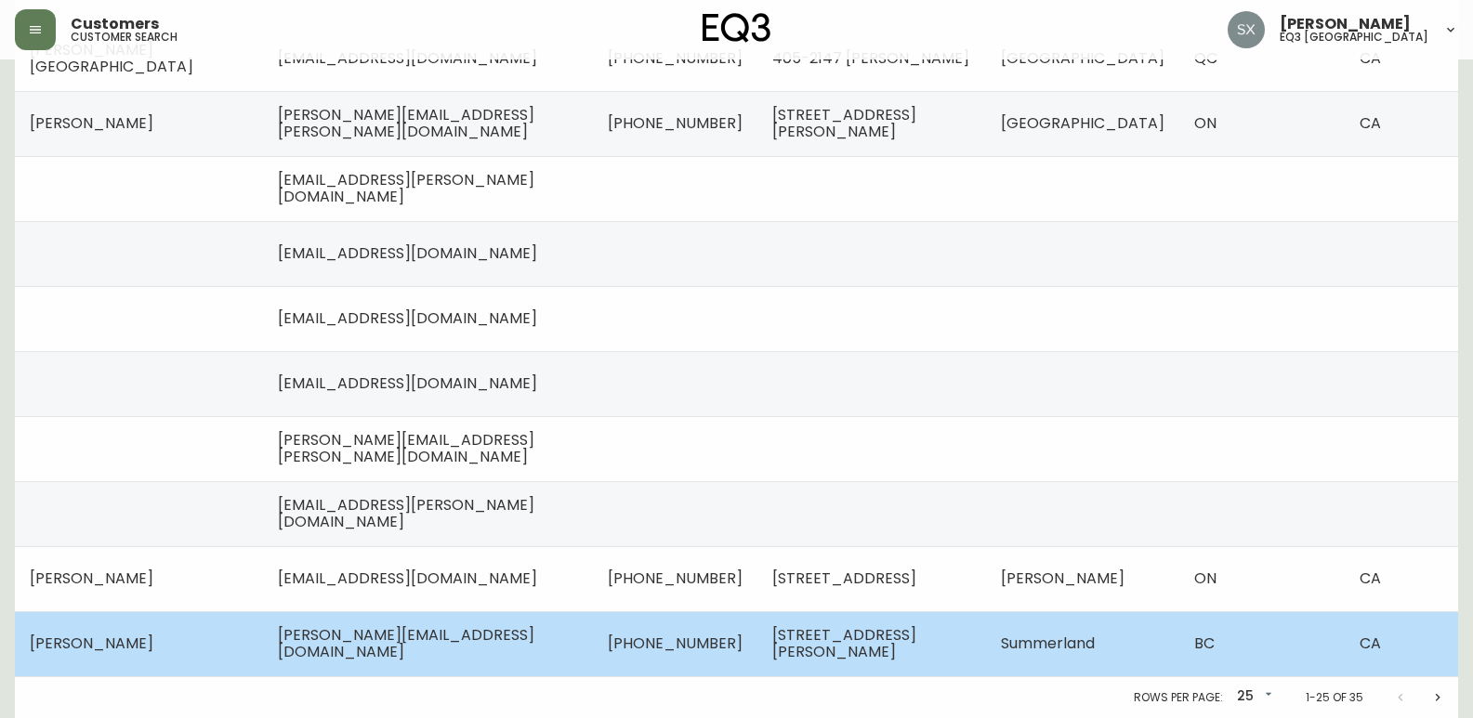
type input "MARLO"
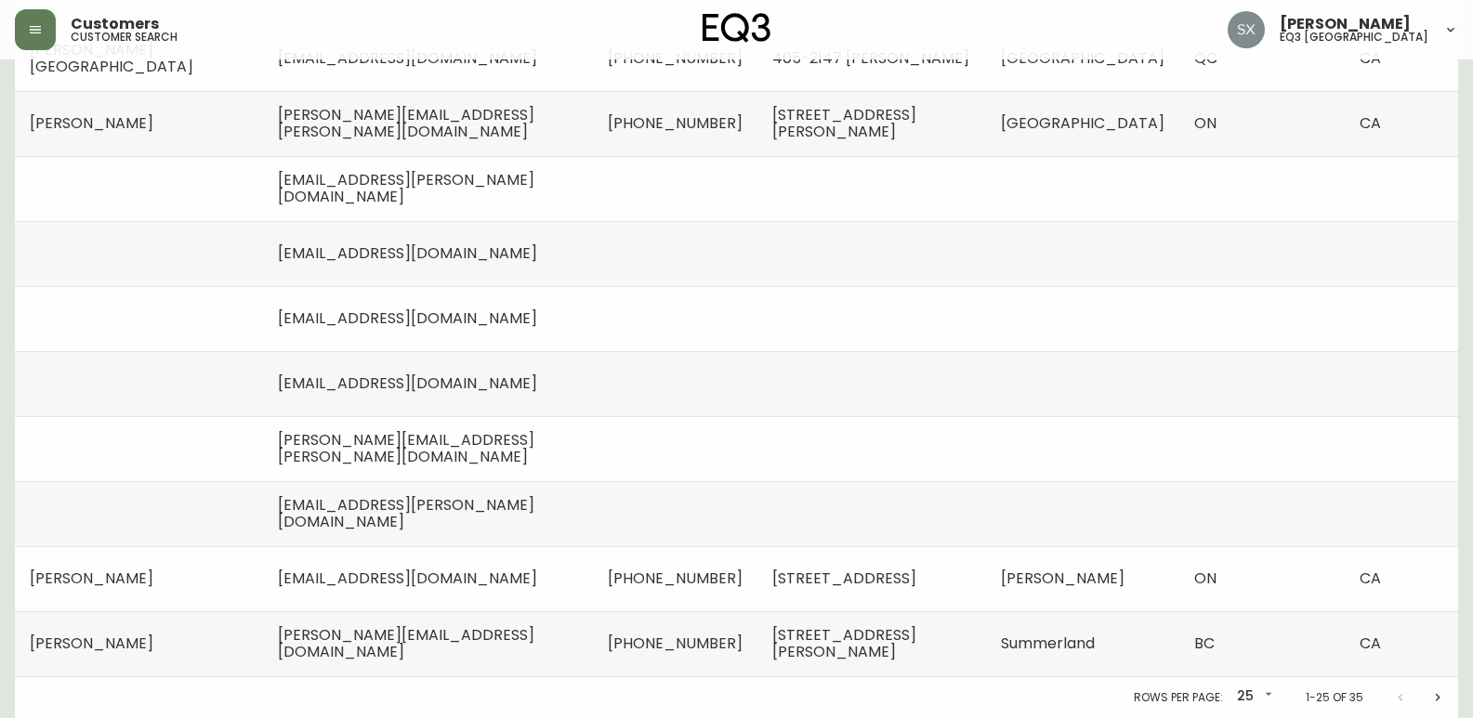
drag, startPoint x: 327, startPoint y: 648, endPoint x: 1423, endPoint y: 313, distance: 1145.4
click at [811, 301] on td at bounding box center [1401, 318] width 113 height 65
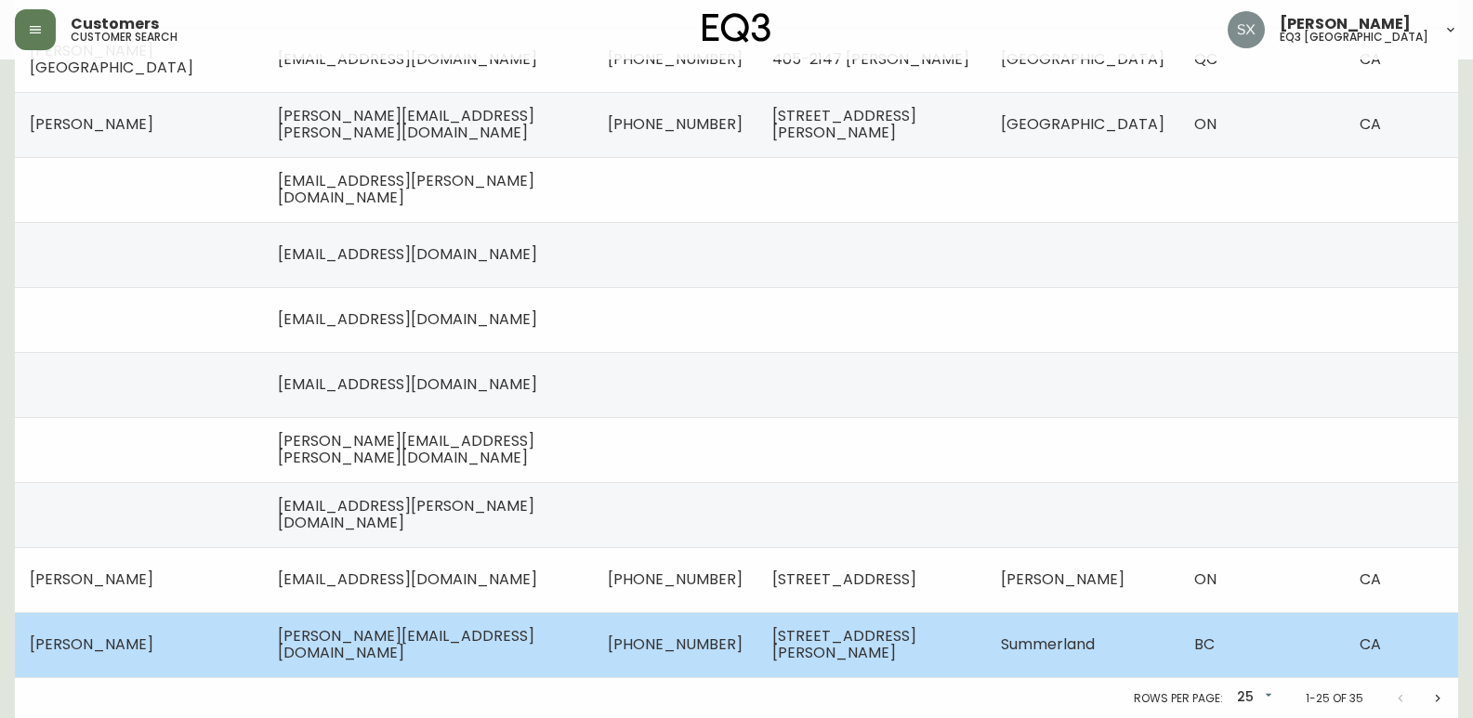
scroll to position [413, 0]
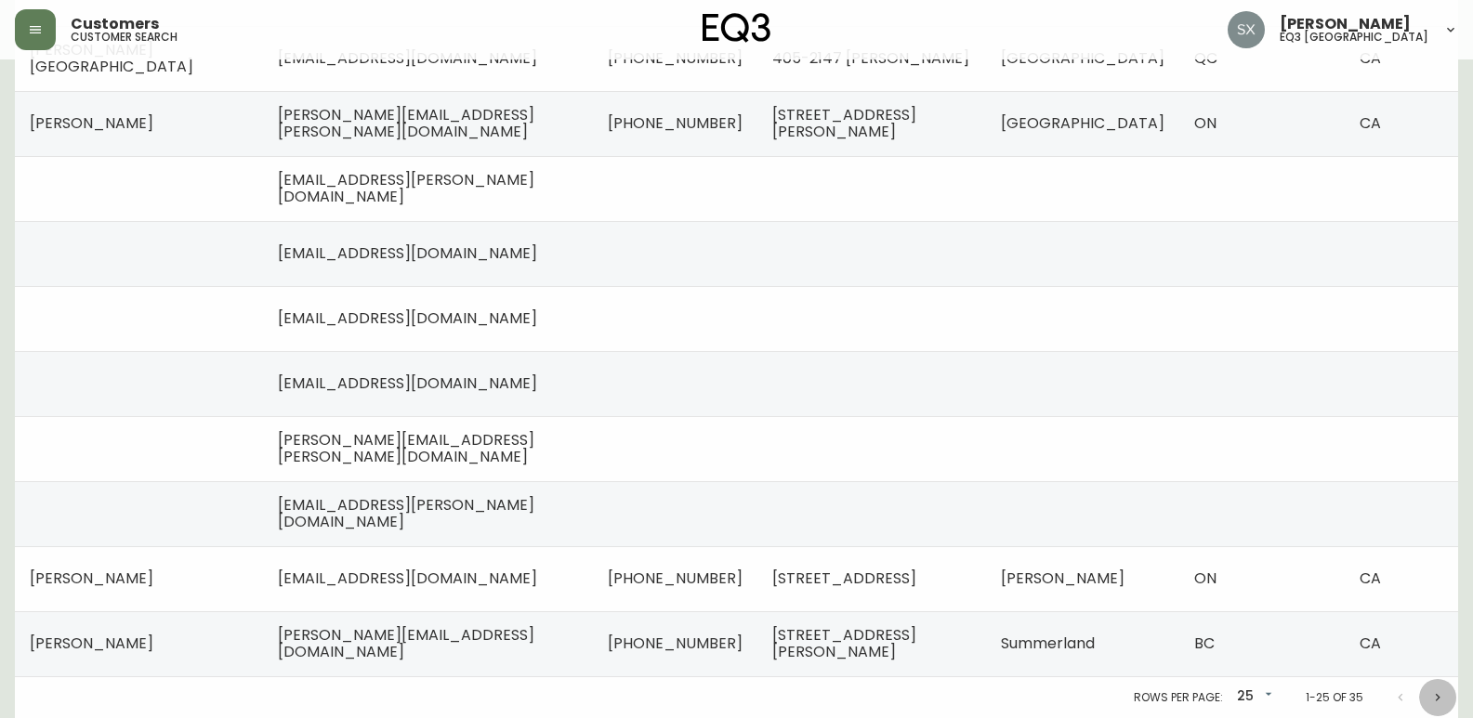
click at [811, 701] on icon "Next page" at bounding box center [1438, 696] width 5 height 7
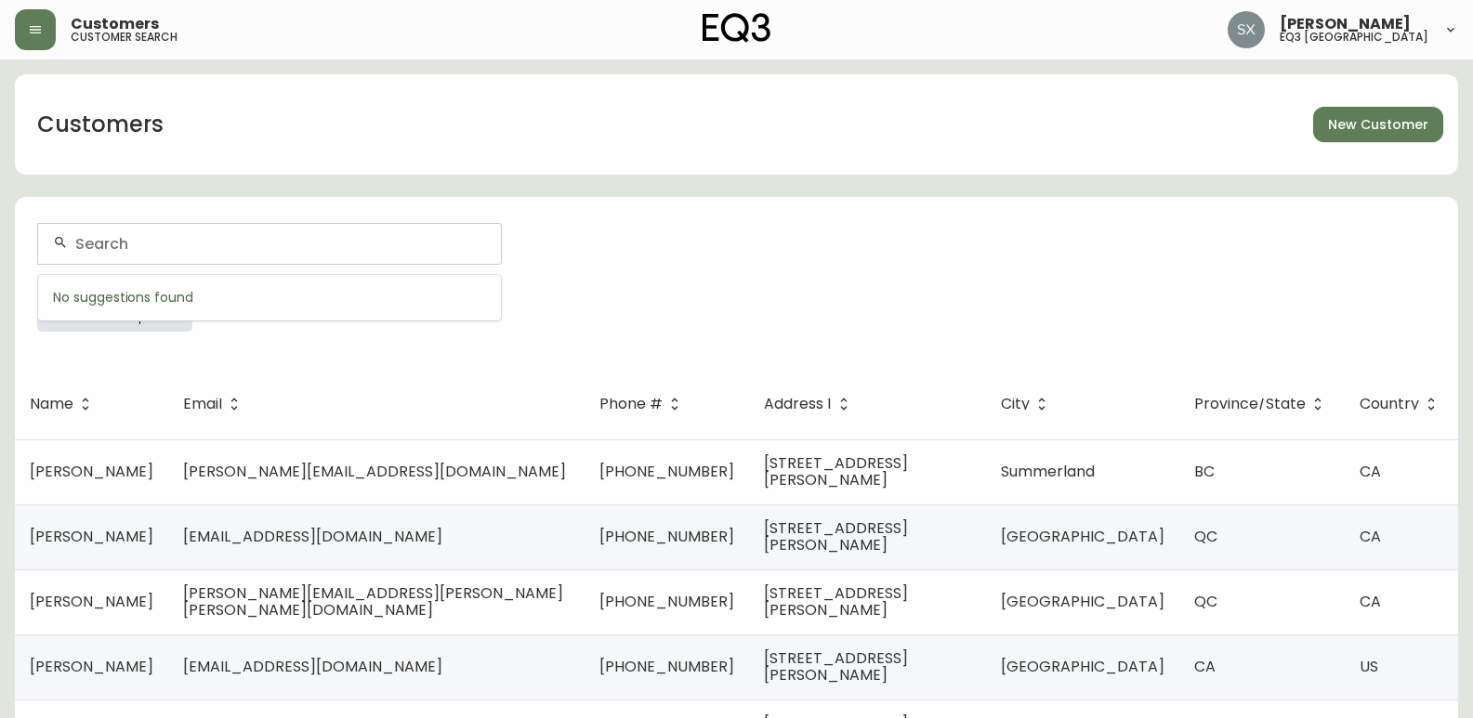
click at [309, 234] on div at bounding box center [269, 244] width 463 height 40
click at [316, 377] on th "Email" at bounding box center [376, 404] width 416 height 71
click at [167, 300] on icon "button" at bounding box center [166, 305] width 15 height 15
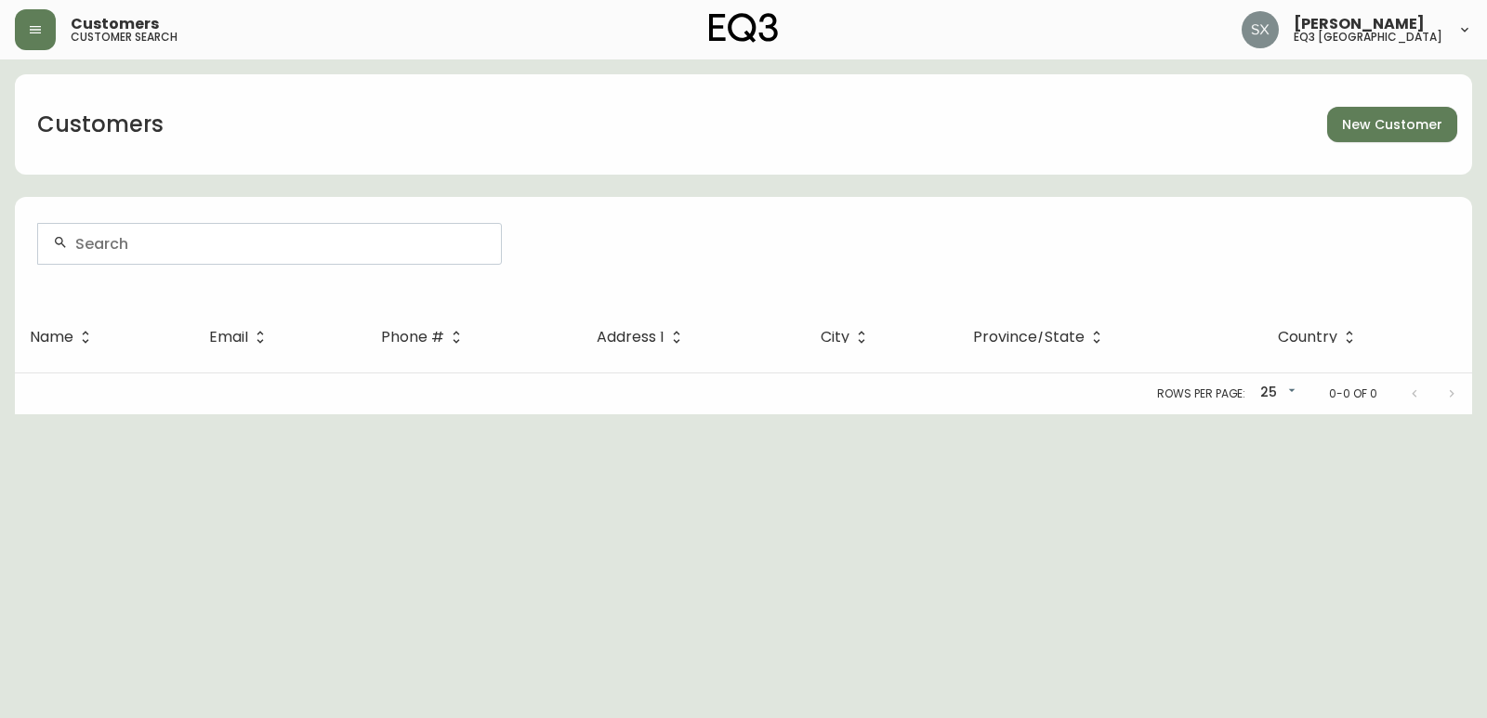
click at [100, 242] on input "text" at bounding box center [280, 244] width 411 height 18
type input "MOD"
